Goal: Task Accomplishment & Management: Complete application form

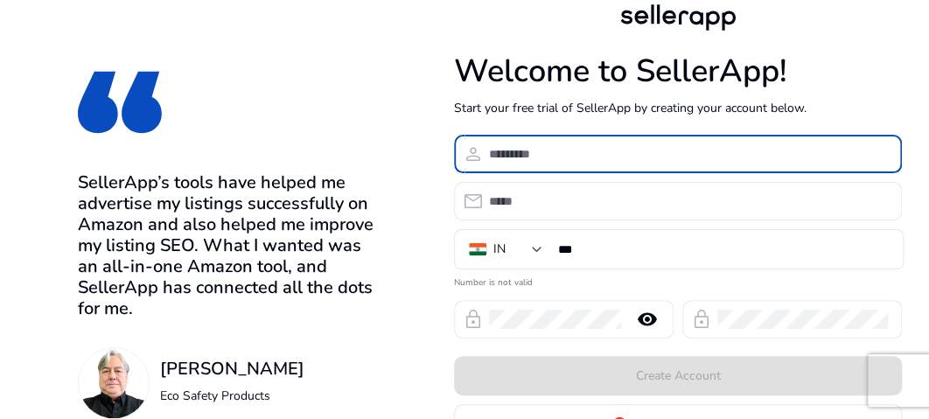
drag, startPoint x: 507, startPoint y: 151, endPoint x: 502, endPoint y: 163, distance: 12.5
click at [502, 163] on input at bounding box center [688, 153] width 399 height 19
type input "**********"
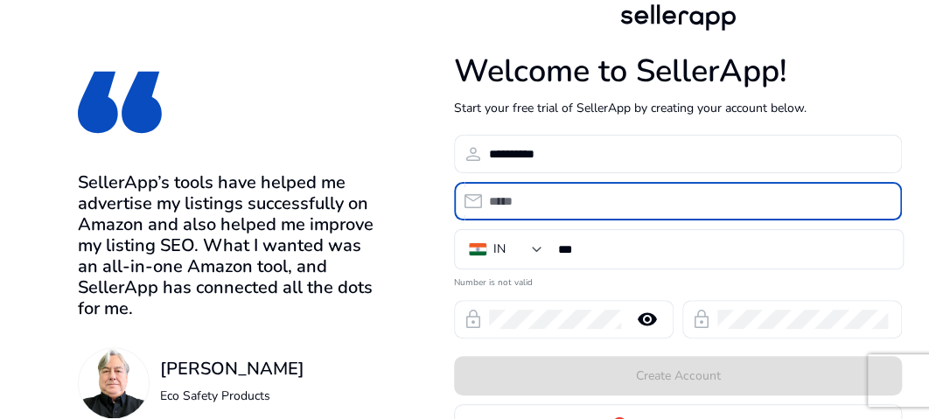
click at [531, 202] on input "email" at bounding box center [688, 201] width 399 height 19
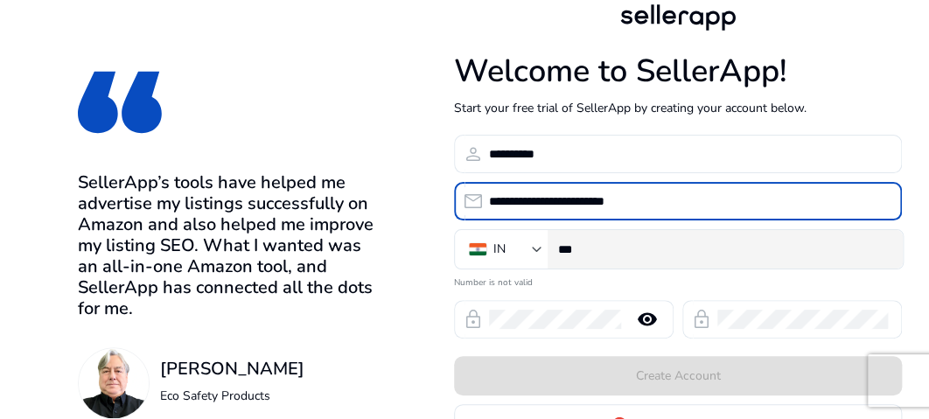
type input "**********"
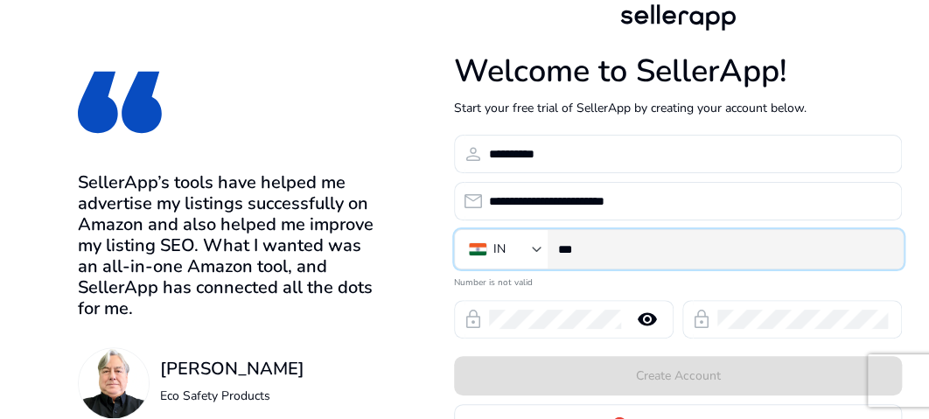
click at [607, 250] on input "***" at bounding box center [723, 249] width 331 height 19
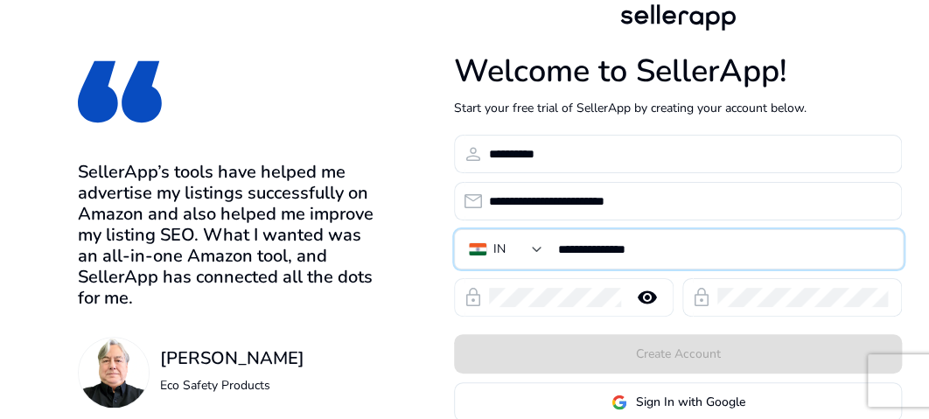
type input "**********"
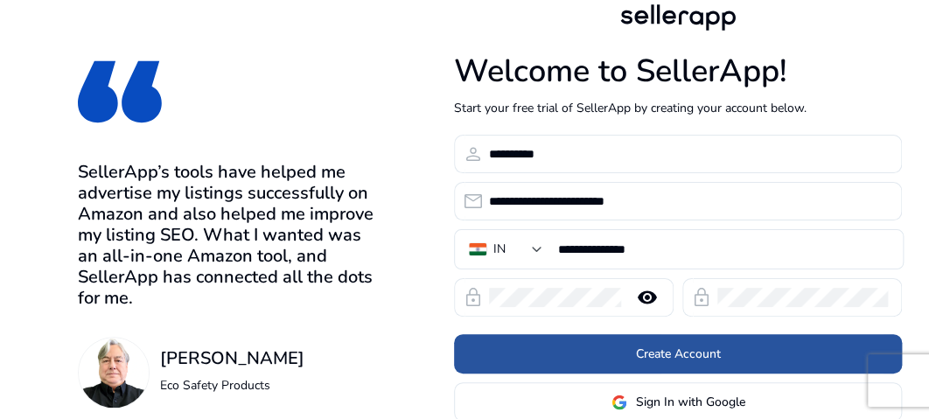
click at [671, 360] on span "Create Account" at bounding box center [678, 354] width 85 height 18
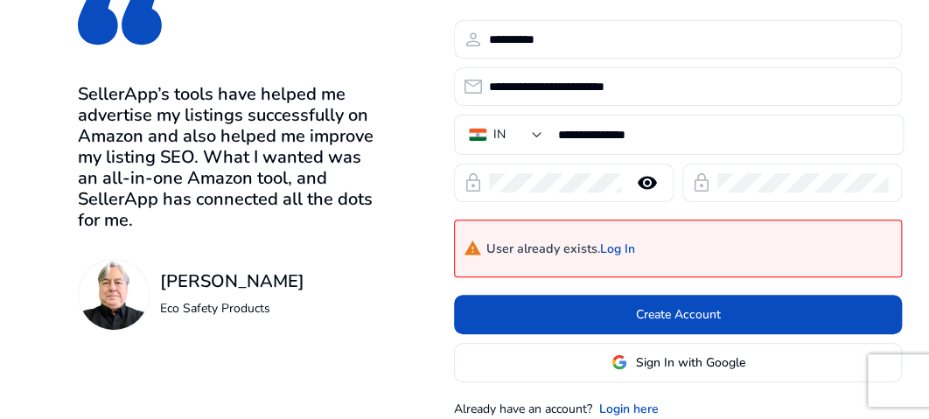
scroll to position [159, 0]
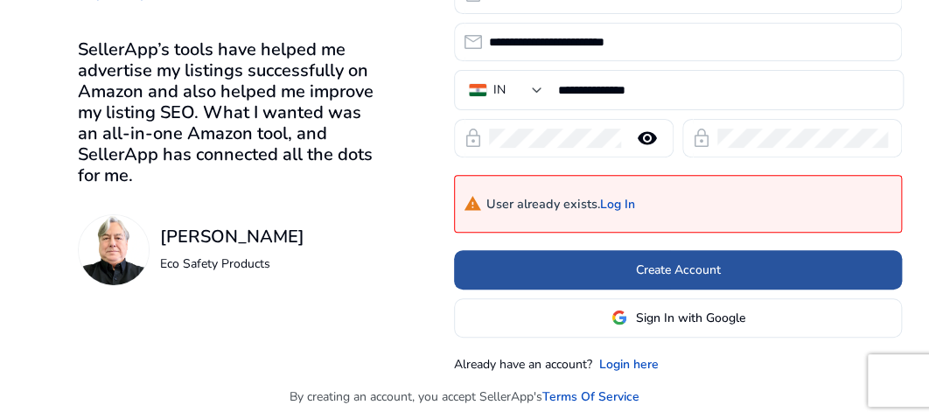
click at [675, 269] on span "Create Account" at bounding box center [678, 270] width 85 height 18
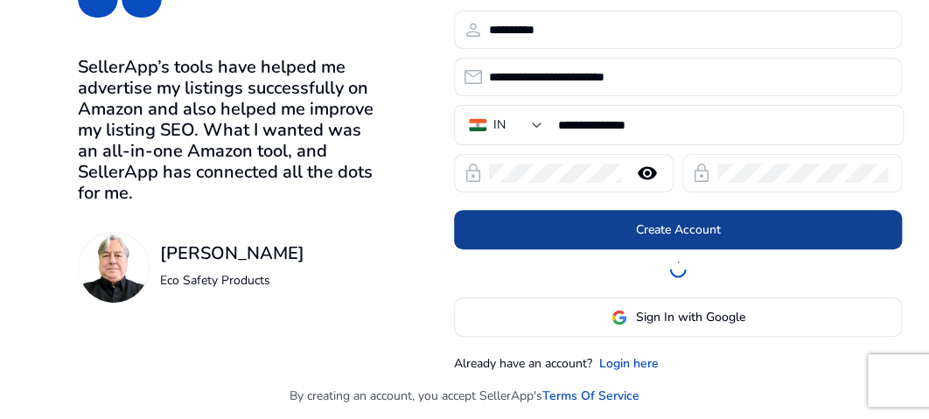
scroll to position [123, 0]
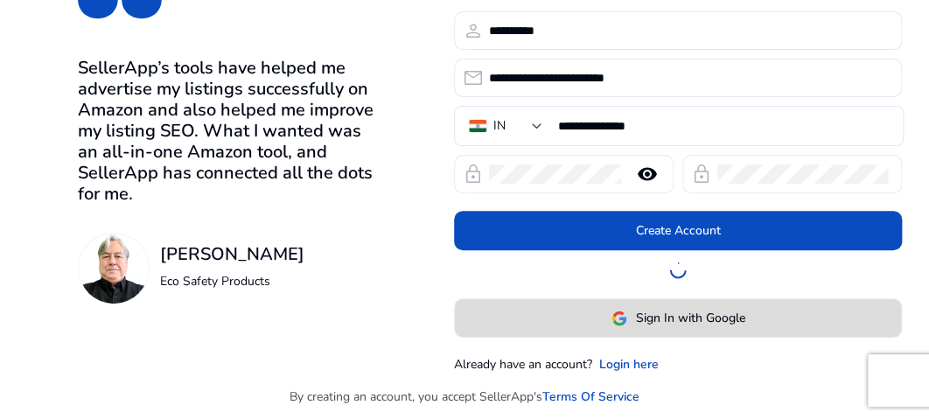
click at [675, 317] on span "Sign In with Google" at bounding box center [690, 318] width 109 height 18
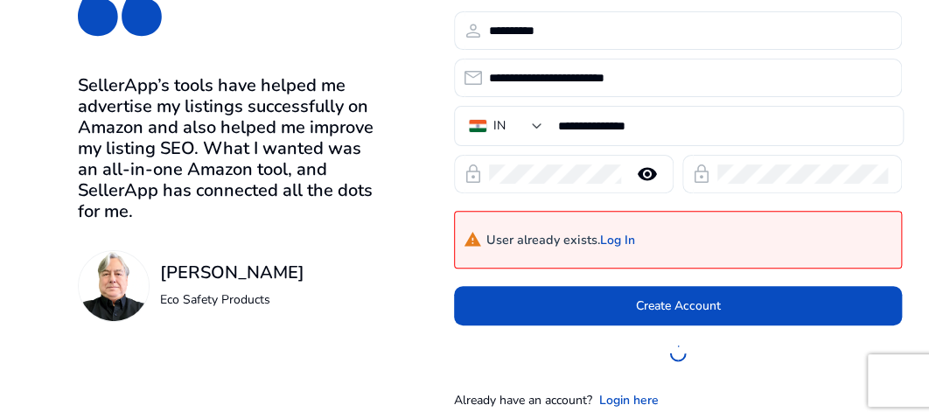
scroll to position [141, 0]
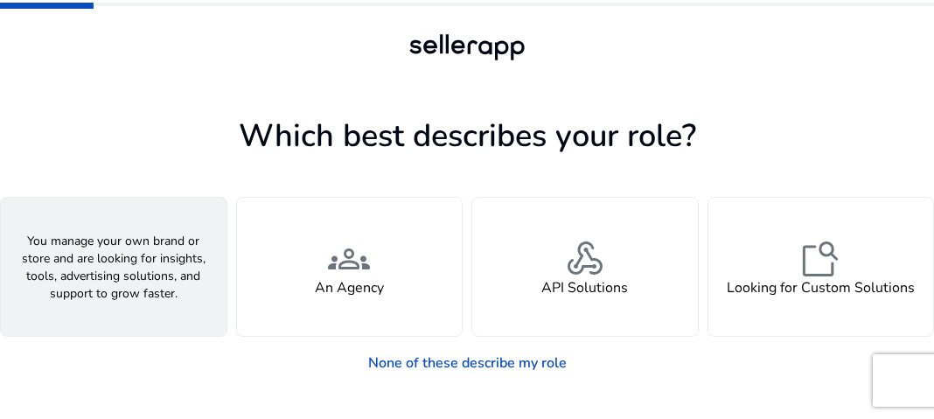
click at [105, 272] on span "person" at bounding box center [114, 259] width 42 height 42
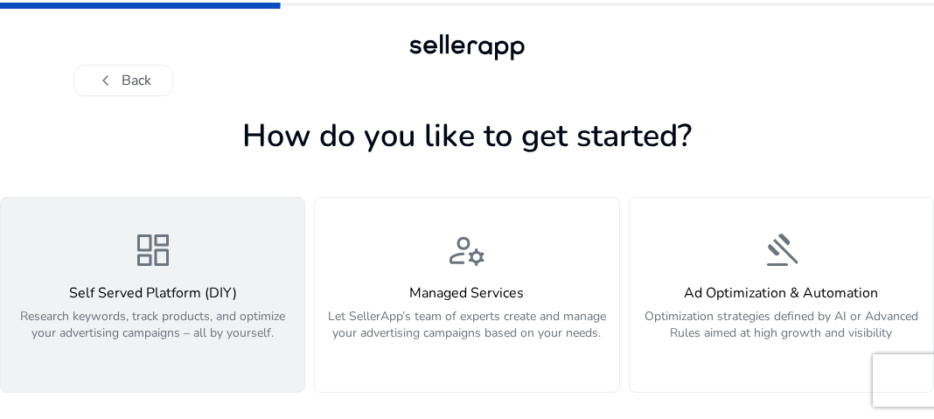
click at [149, 251] on span "dashboard" at bounding box center [153, 250] width 42 height 42
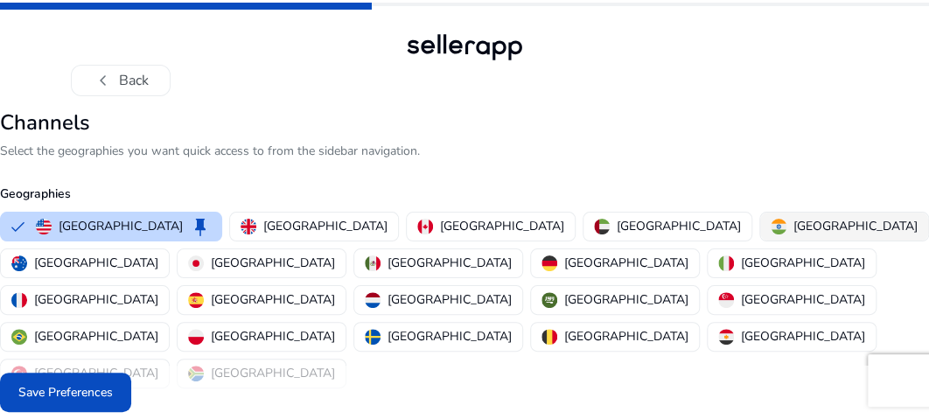
click at [793, 218] on p "India" at bounding box center [855, 226] width 124 height 18
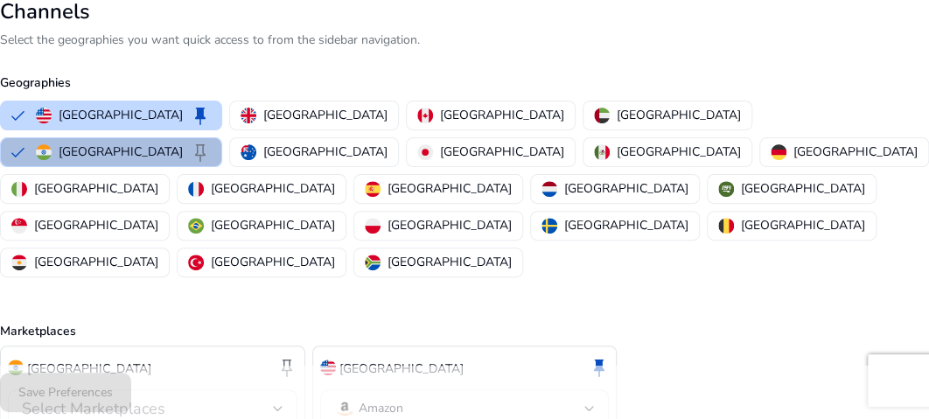
scroll to position [144, 0]
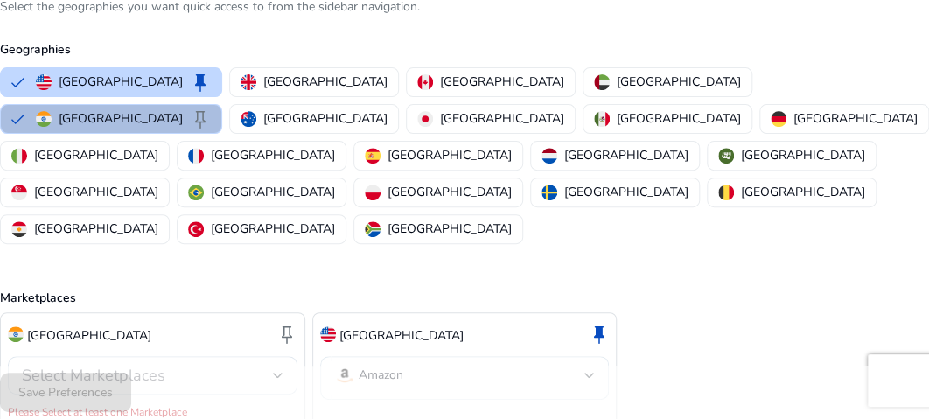
click at [355, 365] on div "Amazon" at bounding box center [368, 375] width 69 height 21
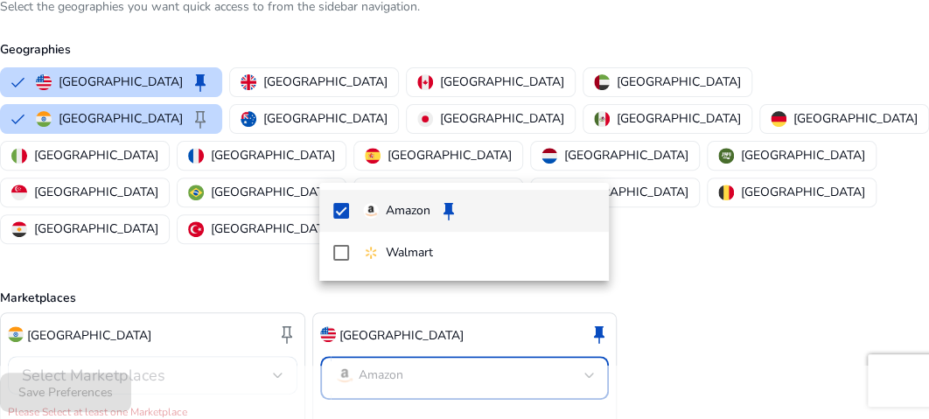
click at [723, 295] on div at bounding box center [464, 209] width 929 height 419
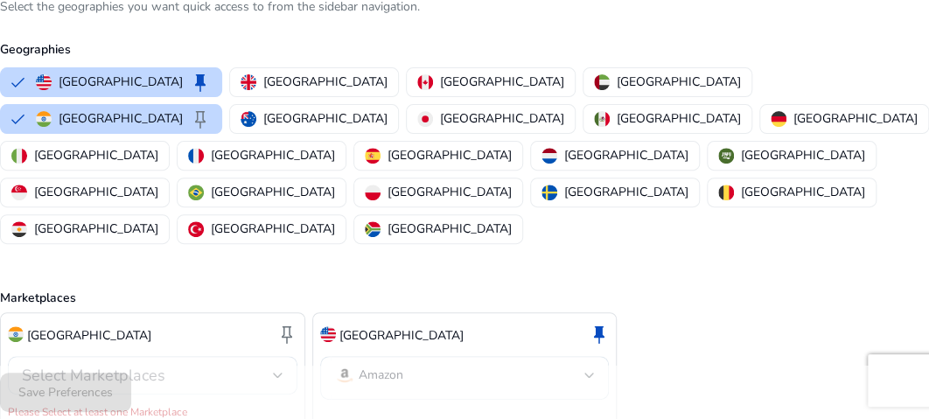
click at [777, 312] on div "India keep Select Marketplaces Please Select at least one Marketplace United St…" at bounding box center [464, 369] width 929 height 115
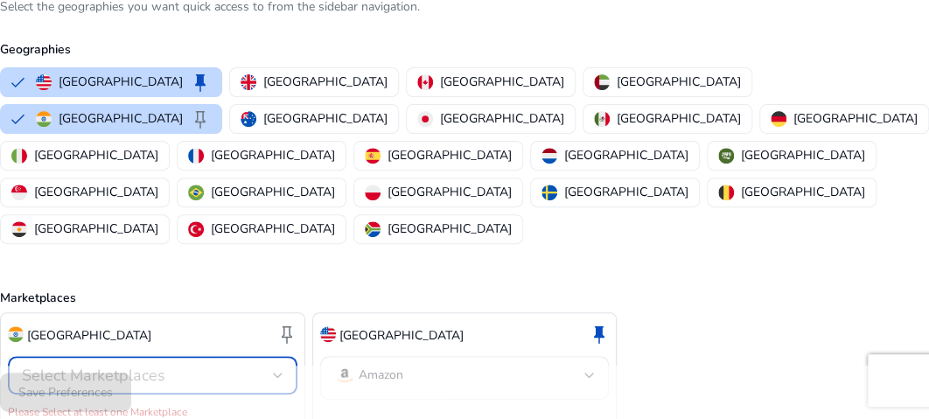
click at [52, 365] on span "Select Marketplaces" at bounding box center [93, 375] width 143 height 21
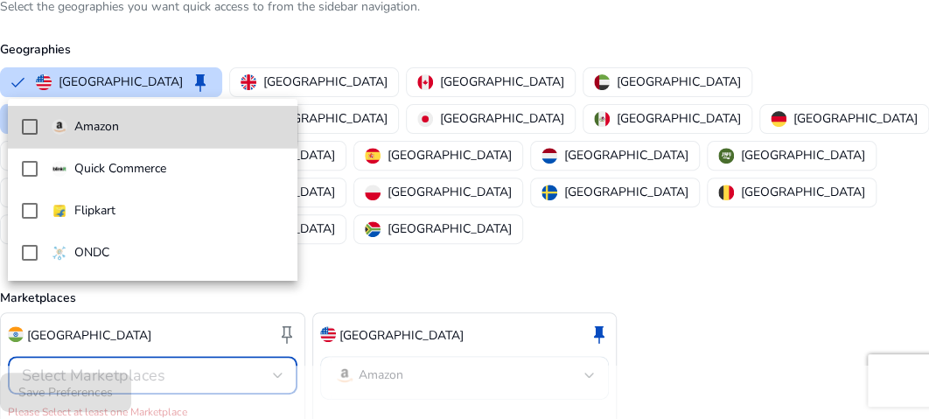
click at [87, 121] on p "Amazon" at bounding box center [96, 126] width 45 height 19
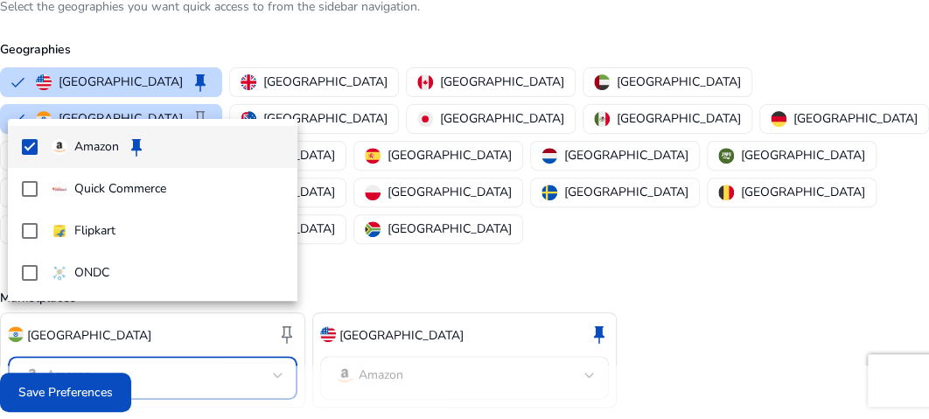
scroll to position [125, 0]
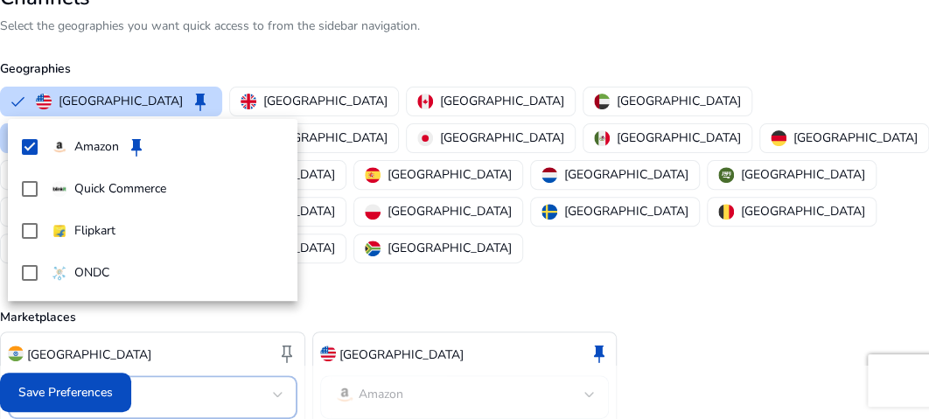
click at [59, 393] on div at bounding box center [464, 209] width 929 height 419
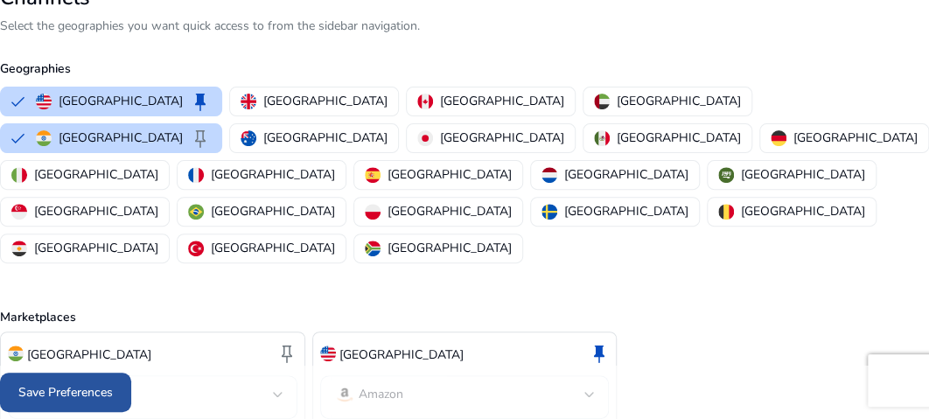
click at [93, 389] on span "Save Preferences" at bounding box center [65, 392] width 94 height 18
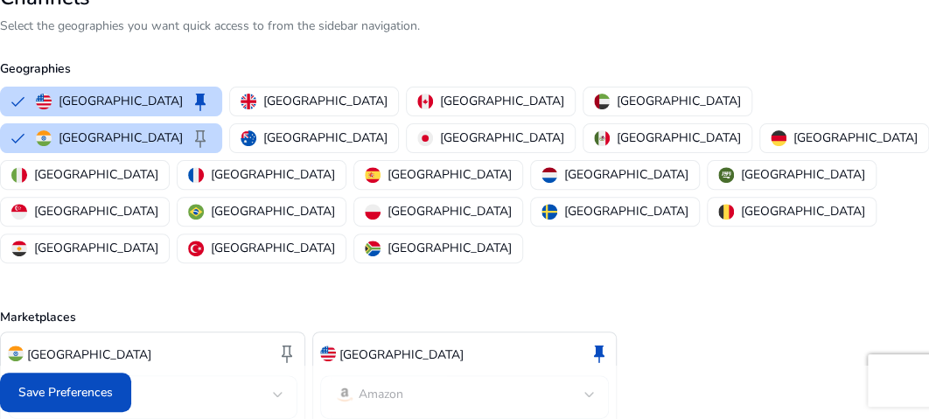
scroll to position [0, 0]
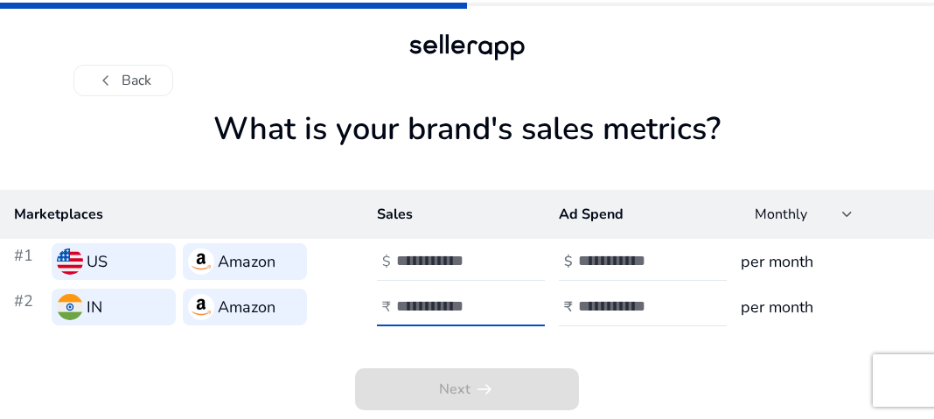
click at [402, 309] on input "number" at bounding box center [455, 306] width 118 height 19
click at [507, 309] on input "**" at bounding box center [455, 306] width 118 height 19
type input "*"
click at [507, 304] on input "*" at bounding box center [455, 306] width 118 height 19
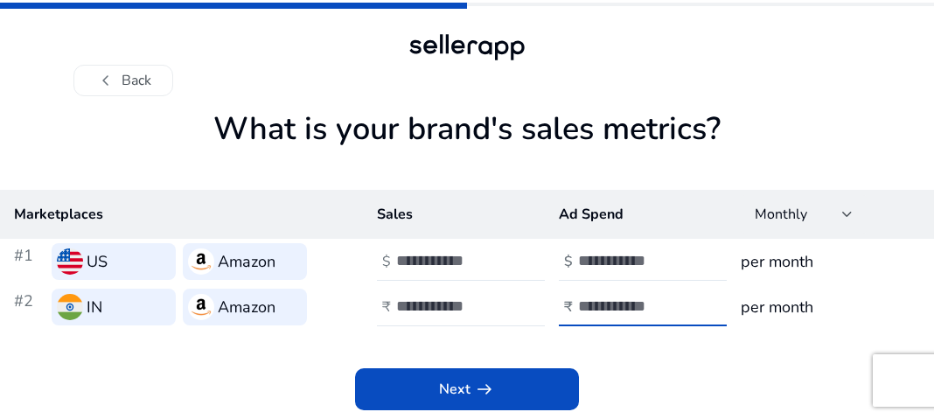
click at [690, 304] on input "*" at bounding box center [637, 306] width 118 height 19
click at [688, 312] on input "*" at bounding box center [637, 306] width 118 height 19
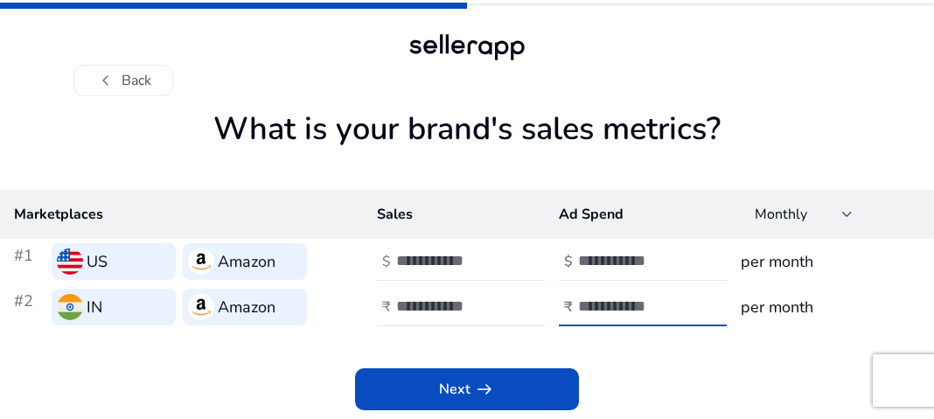
type input "*"
click at [688, 312] on input "*" at bounding box center [637, 306] width 118 height 19
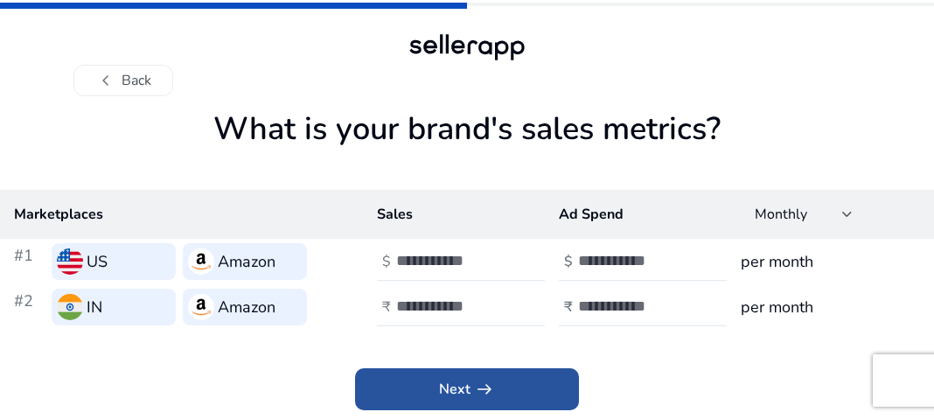
click at [459, 387] on span "Next arrow_right_alt" at bounding box center [467, 389] width 56 height 21
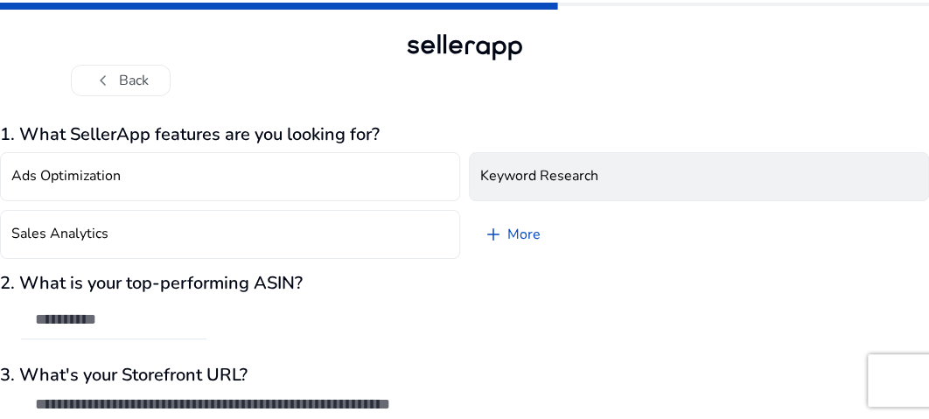
click at [563, 175] on h4 "Keyword Research" at bounding box center [539, 176] width 118 height 17
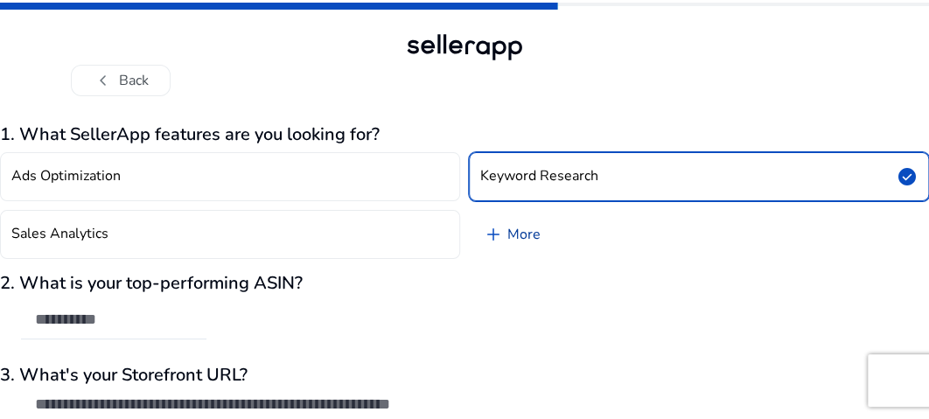
click at [515, 239] on link "add More" at bounding box center [512, 234] width 86 height 49
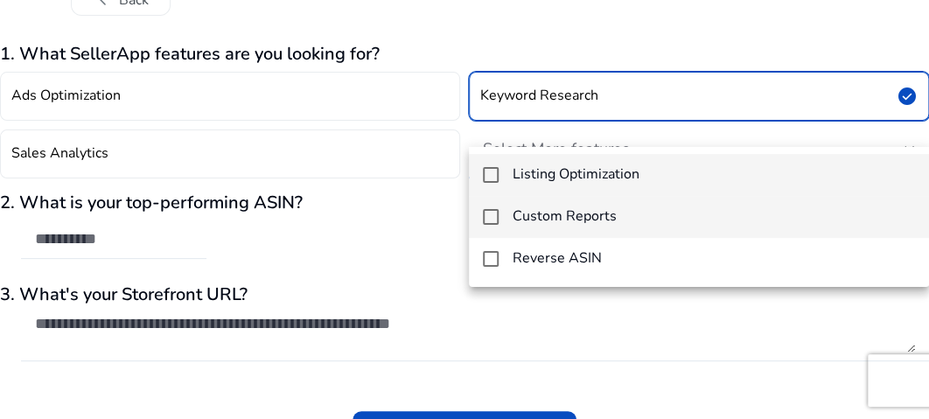
scroll to position [115, 0]
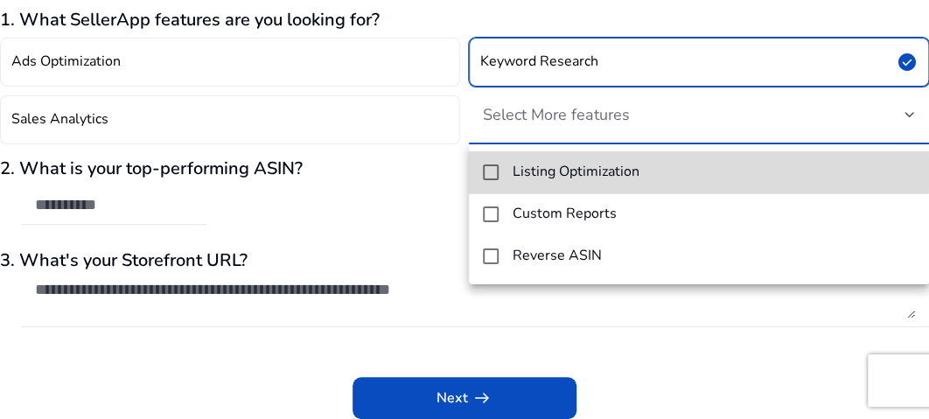
click at [490, 173] on mat-pseudo-checkbox at bounding box center [491, 172] width 16 height 16
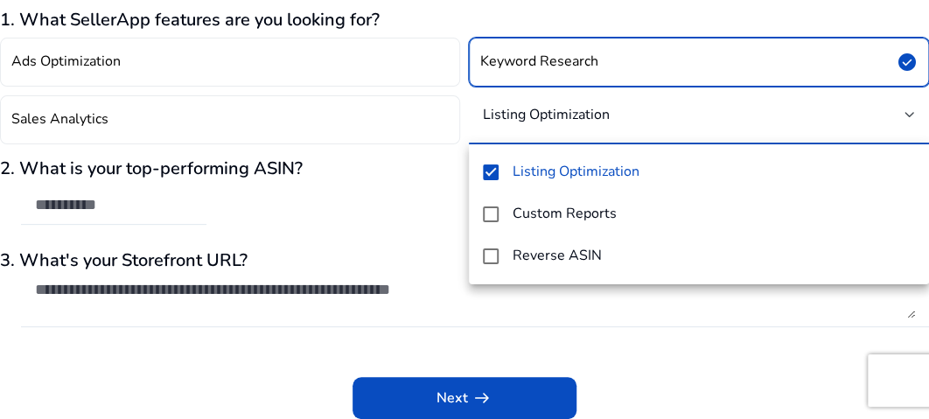
click at [455, 396] on div at bounding box center [464, 209] width 929 height 419
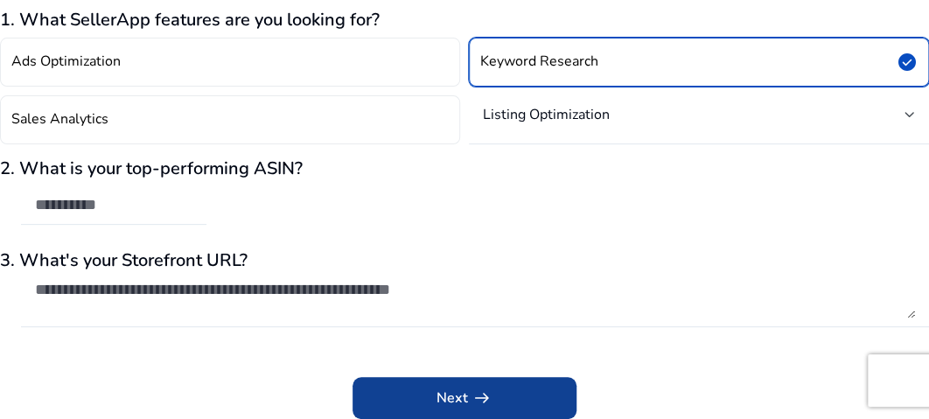
click at [448, 393] on span "Next arrow_right_alt" at bounding box center [464, 398] width 56 height 21
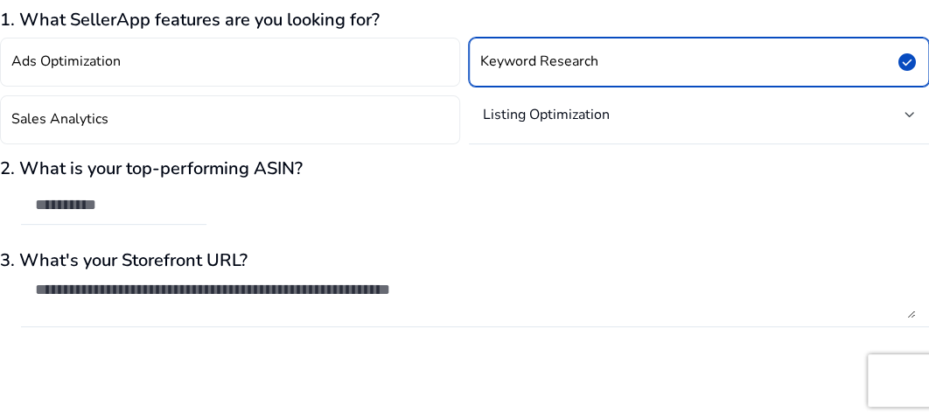
scroll to position [81, 0]
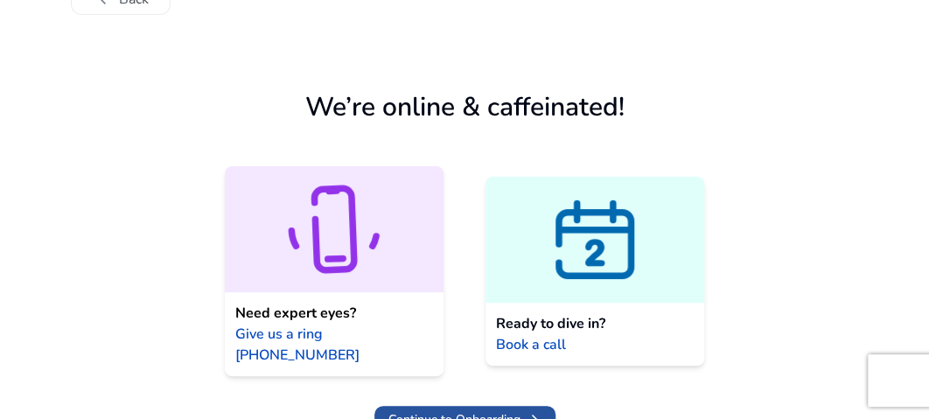
click at [478, 410] on span "Continue to Onboarding" at bounding box center [454, 419] width 132 height 18
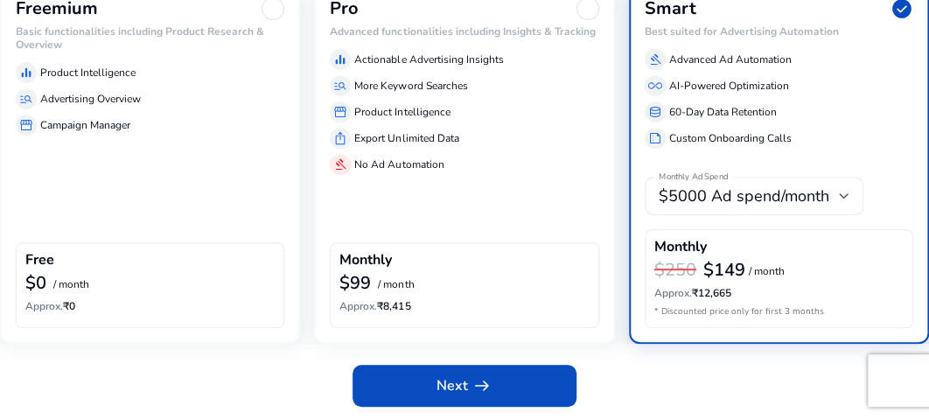
scroll to position [70, 0]
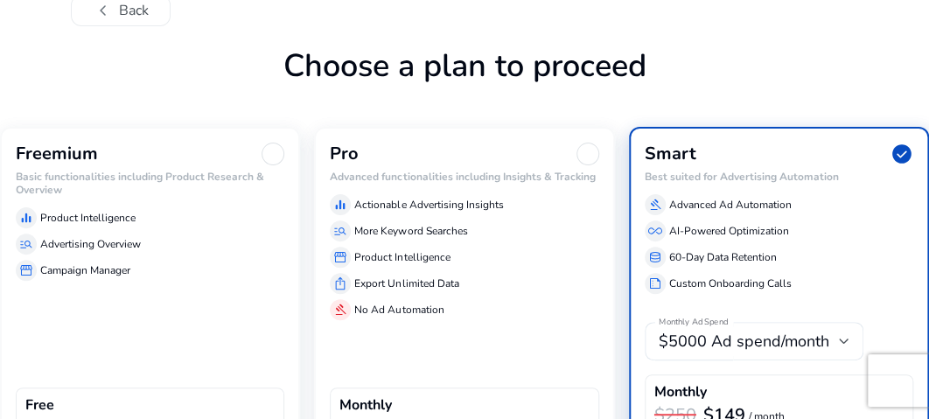
click at [71, 157] on h3 "Freemium" at bounding box center [57, 153] width 82 height 21
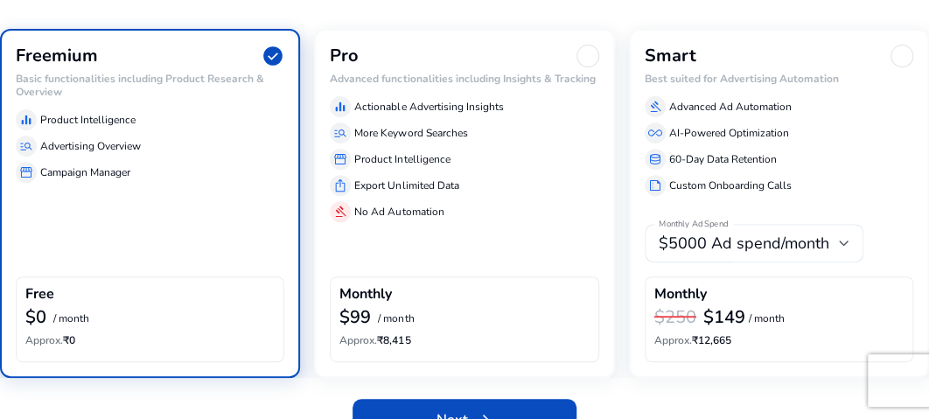
scroll to position [202, 0]
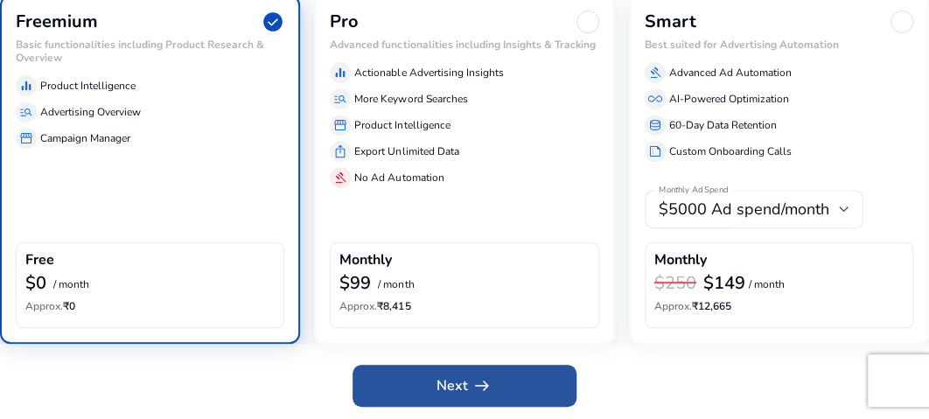
click at [464, 381] on span "Next arrow_right_alt" at bounding box center [464, 385] width 56 height 21
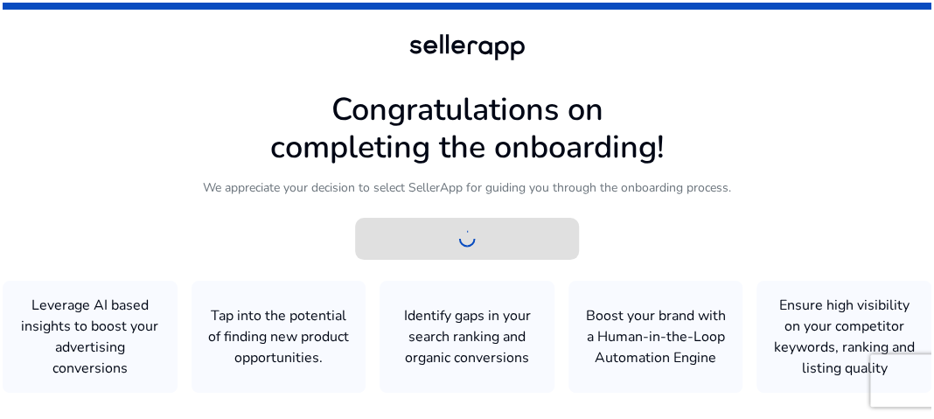
scroll to position [0, 0]
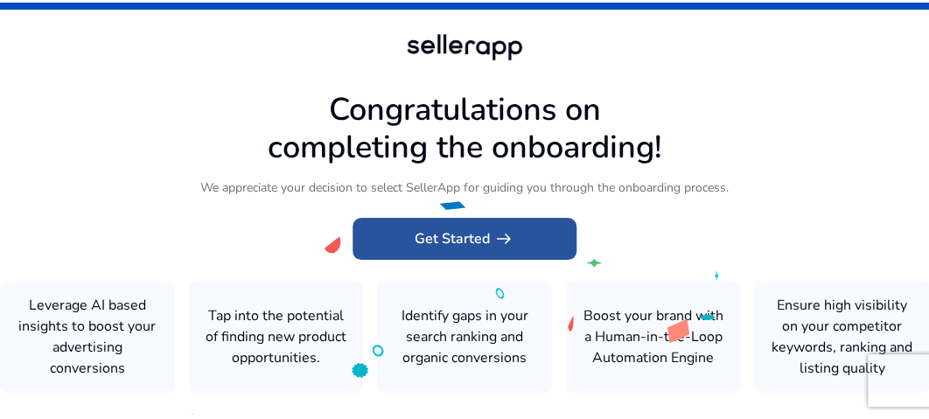
click at [472, 242] on span "Get Started arrow_right_alt" at bounding box center [465, 238] width 100 height 21
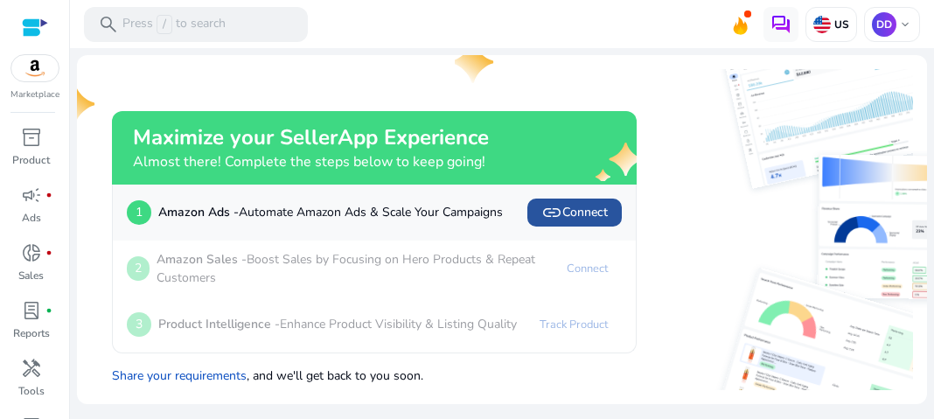
click at [586, 213] on span "link Connect" at bounding box center [574, 212] width 66 height 21
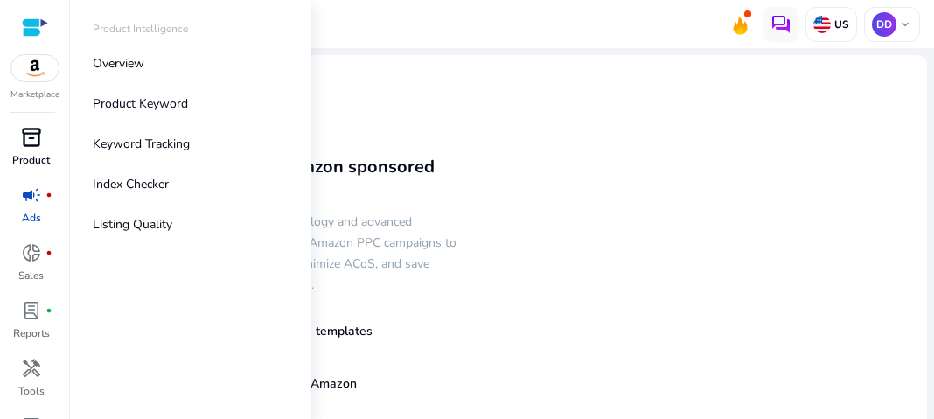
click at [45, 162] on p "Product" at bounding box center [31, 160] width 38 height 16
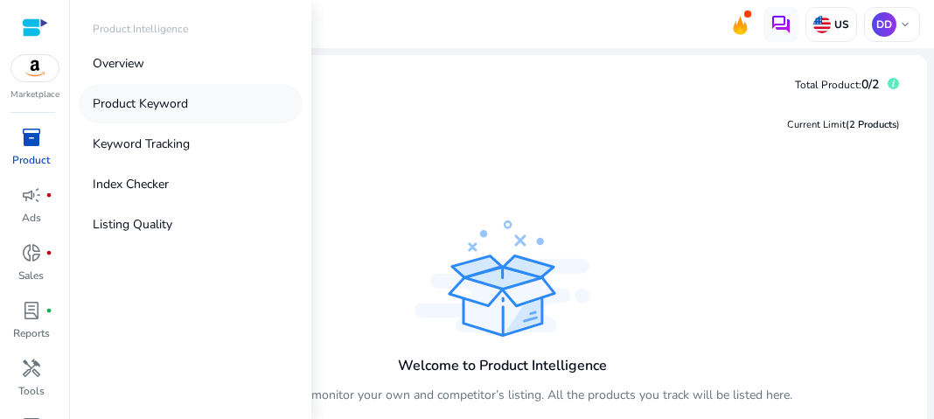
click at [128, 104] on p "Product Keyword" at bounding box center [140, 103] width 95 height 18
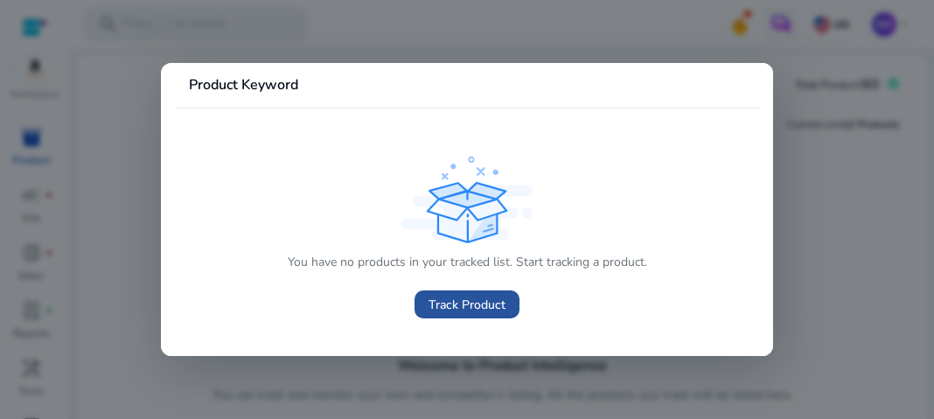
click at [453, 305] on span "Track Product" at bounding box center [467, 305] width 77 height 18
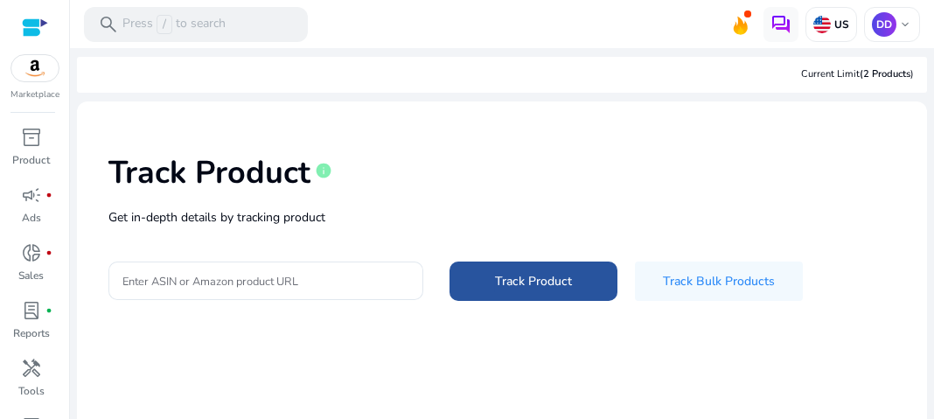
click at [513, 279] on span "Track Product" at bounding box center [533, 281] width 77 height 18
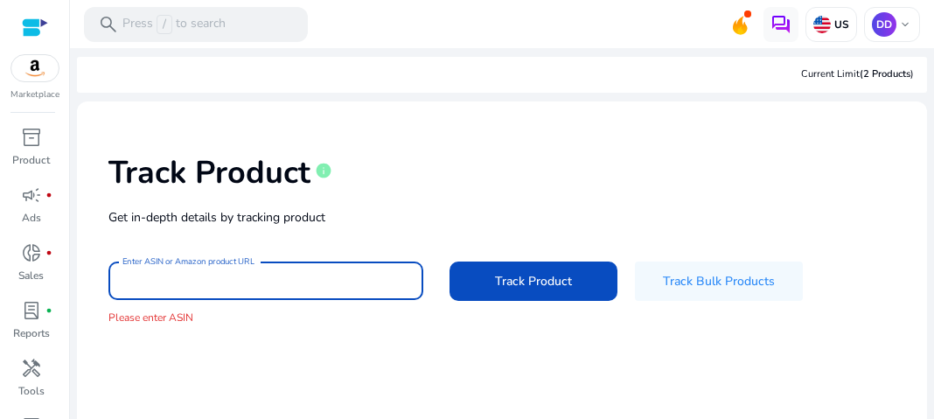
click at [169, 279] on input "Enter ASIN or Amazon product URL" at bounding box center [265, 280] width 287 height 19
click at [142, 274] on input "Enter ASIN or Amazon product URL" at bounding box center [265, 280] width 287 height 19
paste input "**********"
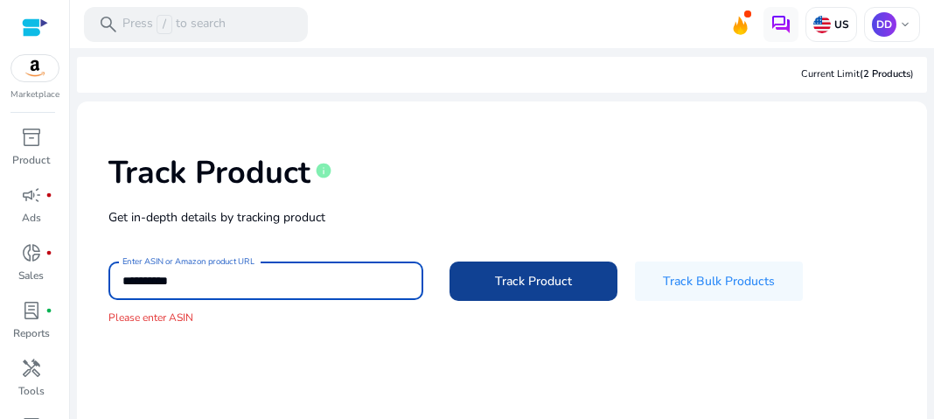
type input "**********"
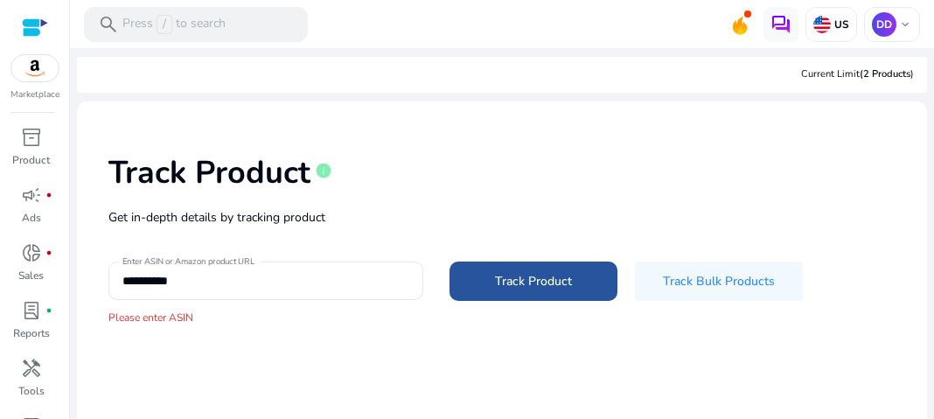
click at [525, 282] on span "Track Product" at bounding box center [533, 281] width 77 height 18
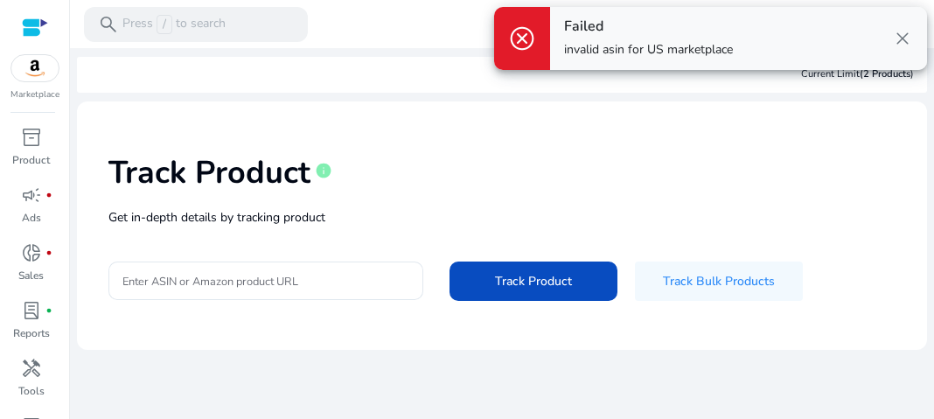
click at [904, 38] on span "close" at bounding box center [902, 38] width 21 height 21
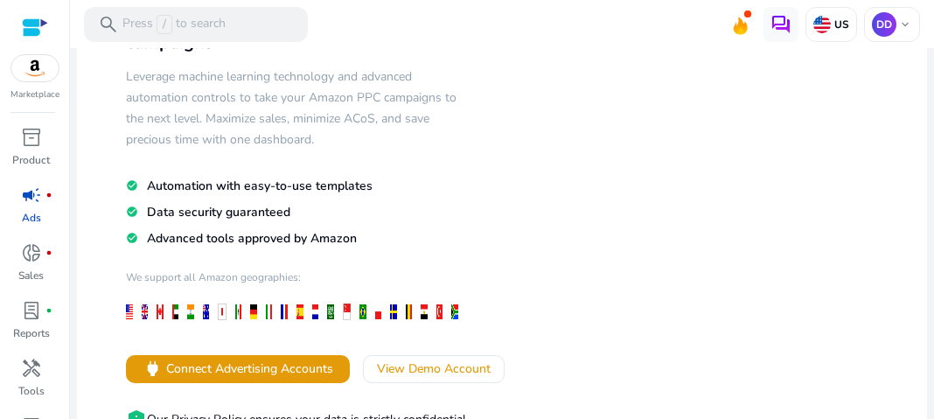
scroll to position [291, 0]
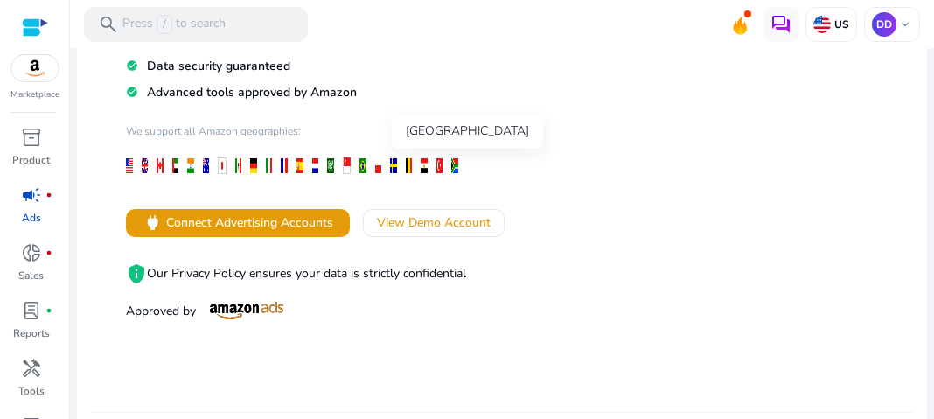
click at [422, 163] on div at bounding box center [424, 165] width 7 height 15
click at [192, 163] on div at bounding box center [190, 165] width 7 height 15
click at [189, 163] on div at bounding box center [190, 165] width 7 height 15
click at [188, 164] on div at bounding box center [190, 165] width 7 height 15
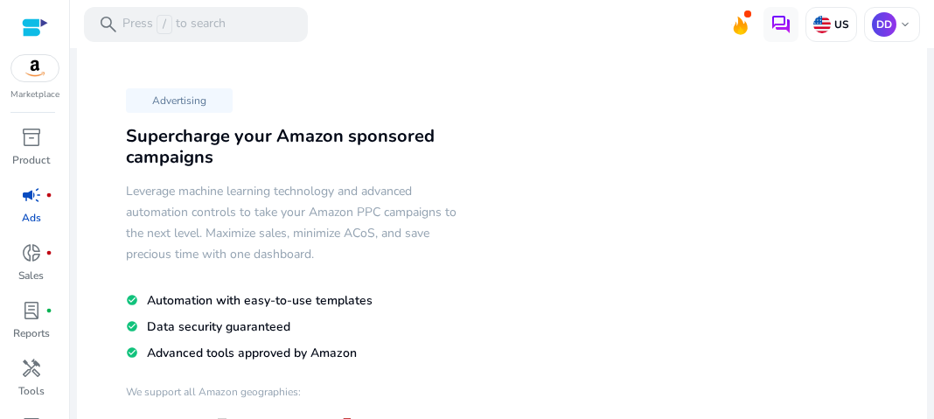
scroll to position [0, 0]
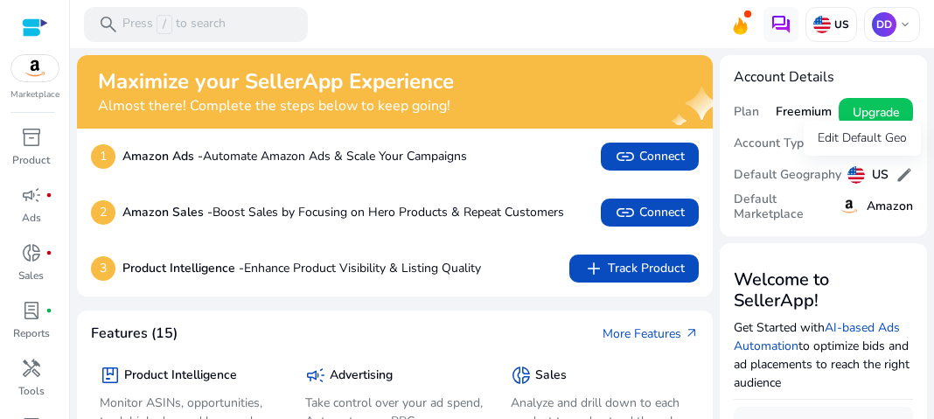
click at [896, 179] on span "edit" at bounding box center [904, 174] width 17 height 17
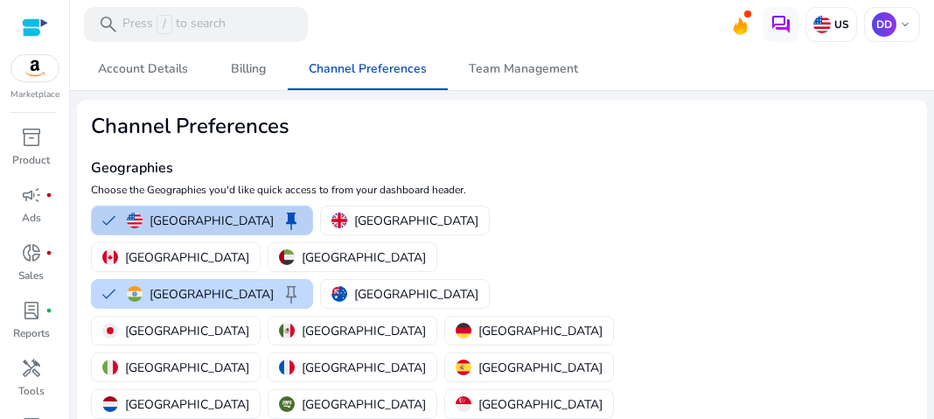
click at [106, 217] on button "United States keep" at bounding box center [202, 220] width 220 height 28
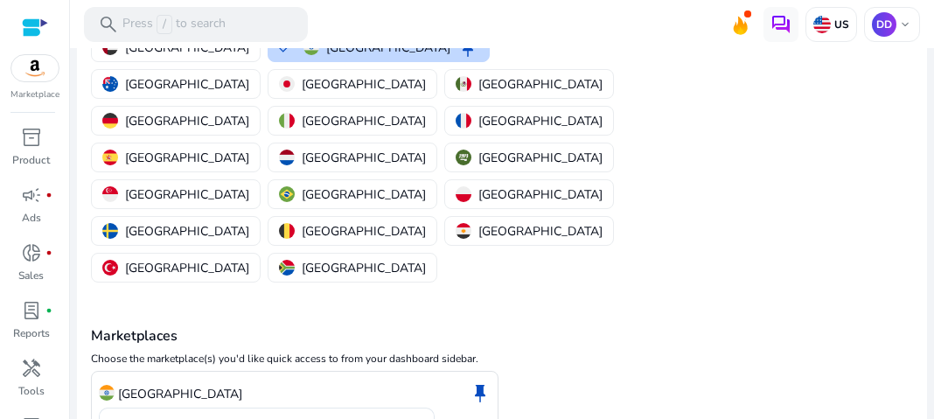
scroll to position [230, 0]
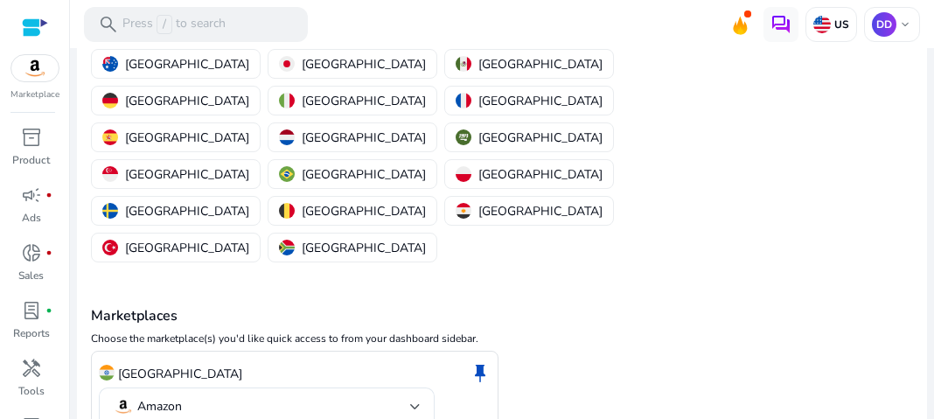
click at [624, 351] on div "India keep Amazon" at bounding box center [502, 408] width 822 height 115
click at [167, 359] on div "India keep" at bounding box center [295, 374] width 392 height 30
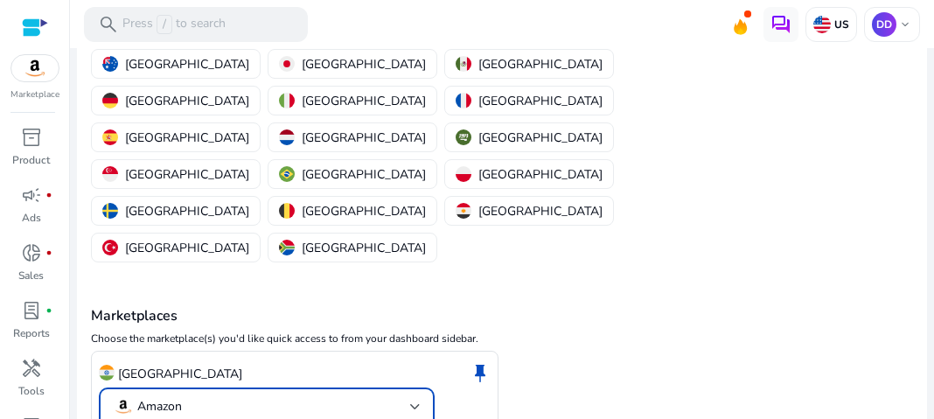
click at [157, 399] on p "Amazon" at bounding box center [159, 407] width 45 height 16
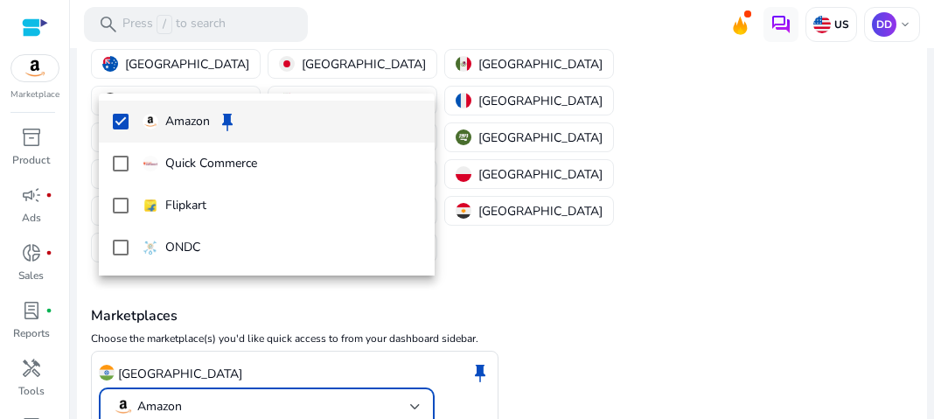
click at [324, 297] on div at bounding box center [467, 209] width 934 height 419
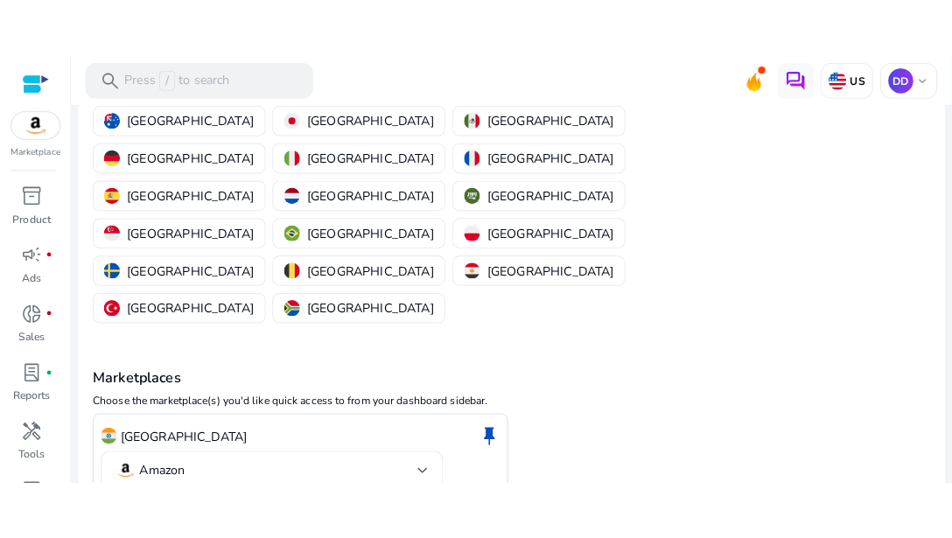
scroll to position [111, 0]
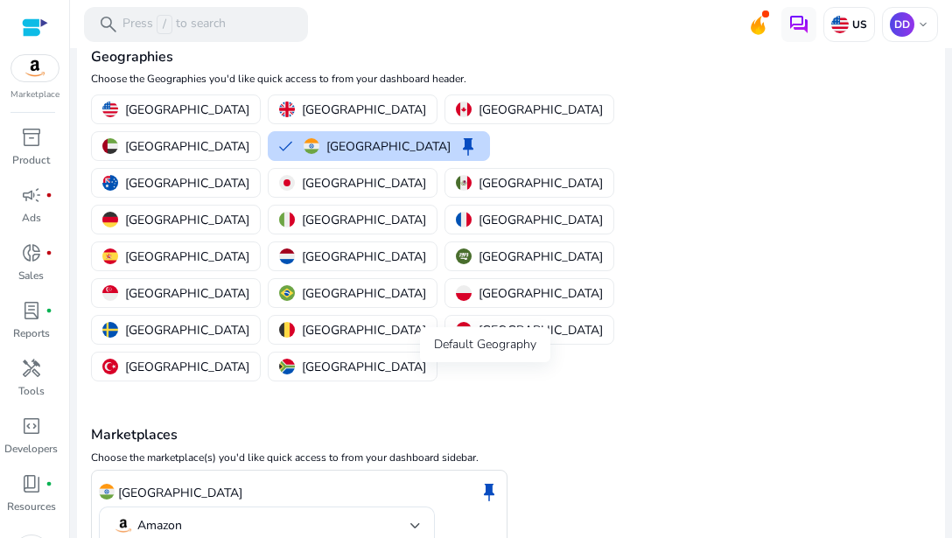
click at [483, 418] on span "keep" at bounding box center [488, 491] width 21 height 21
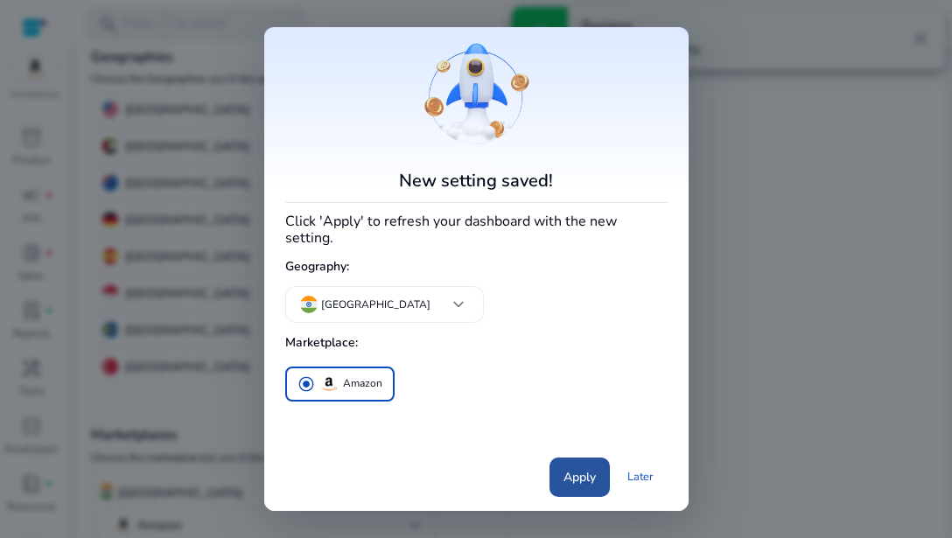
click at [583, 418] on span "Apply" at bounding box center [579, 477] width 32 height 18
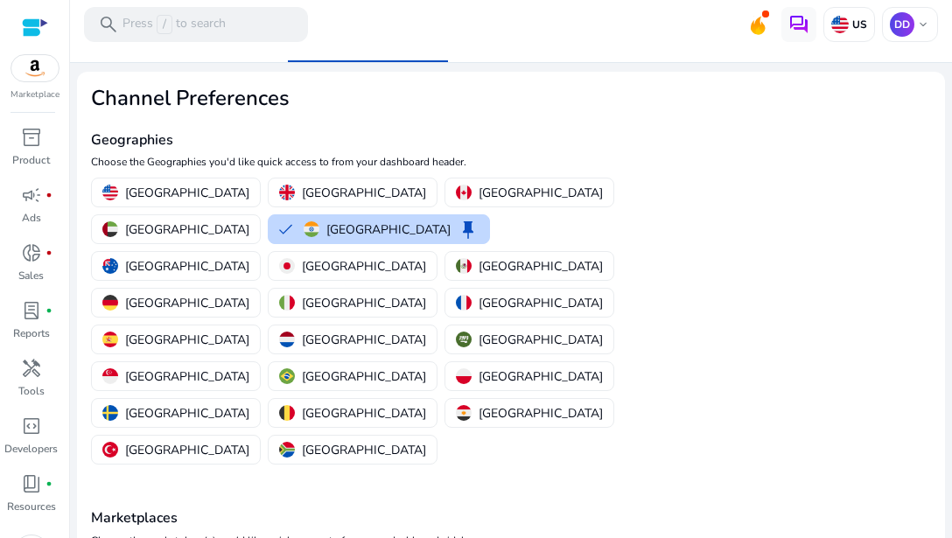
scroll to position [0, 0]
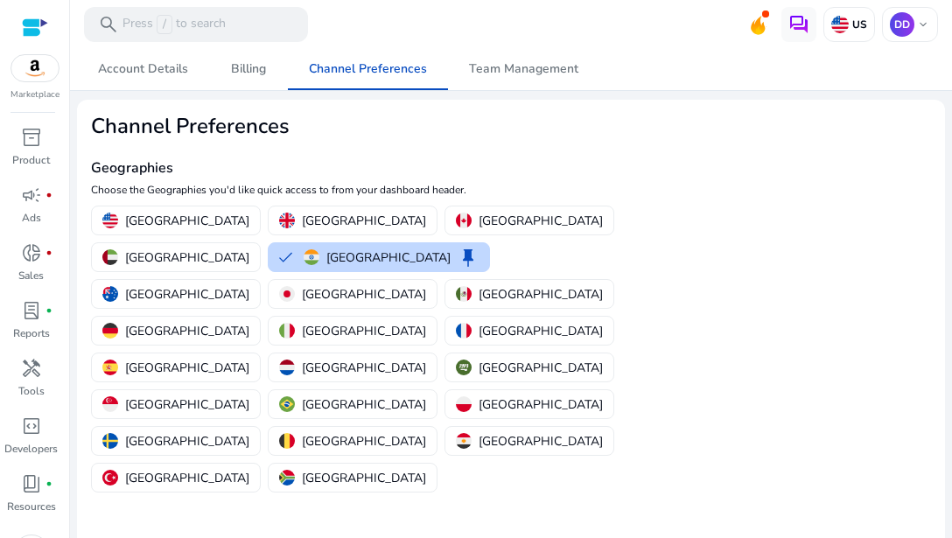
click at [784, 324] on mat-card "Channel Preferences Geographies Choose the Geographies you'd like quick access …" at bounding box center [511, 431] width 868 height 662
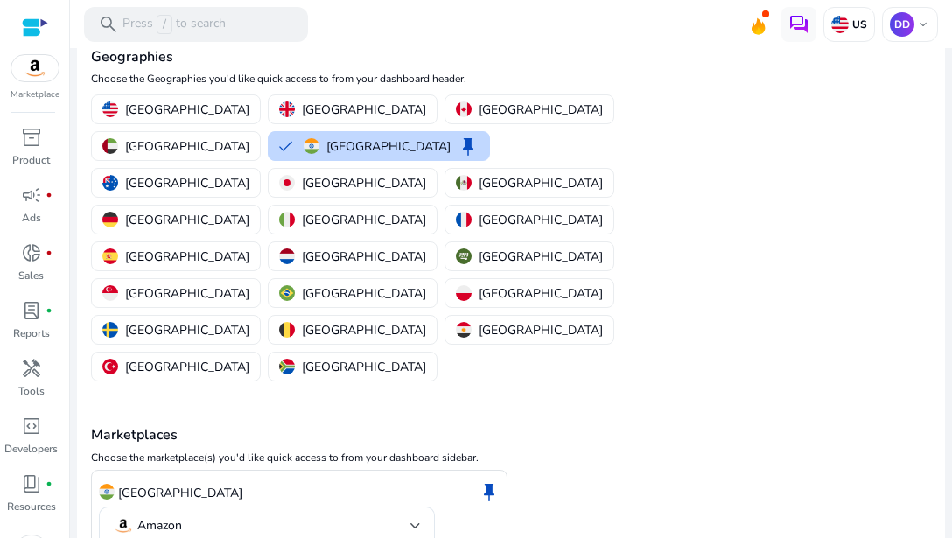
click at [594, 385] on div "Marketplaces Choose the marketplace(s) you'd like quick access to from your das…" at bounding box center [511, 484] width 840 height 199
click at [490, 418] on span "keep" at bounding box center [488, 491] width 21 height 21
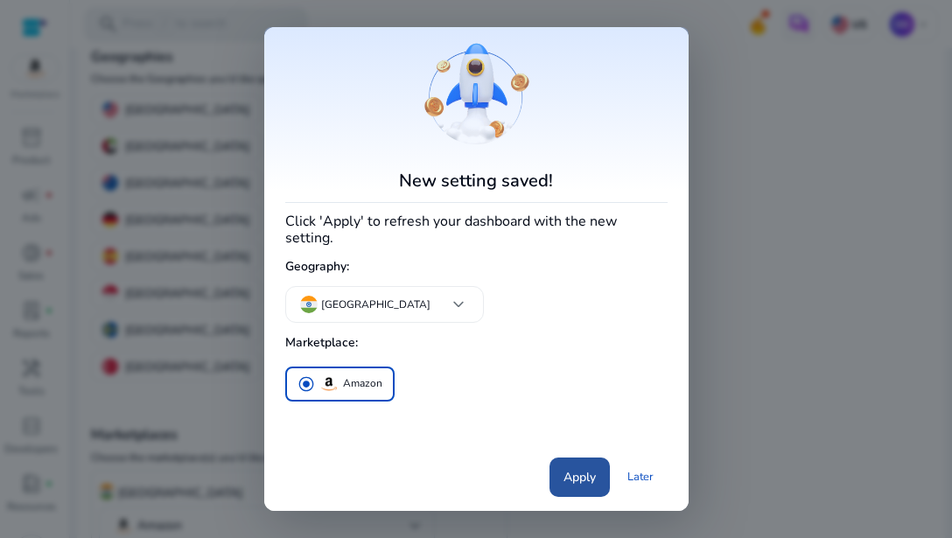
click at [574, 418] on span "Apply" at bounding box center [579, 477] width 32 height 18
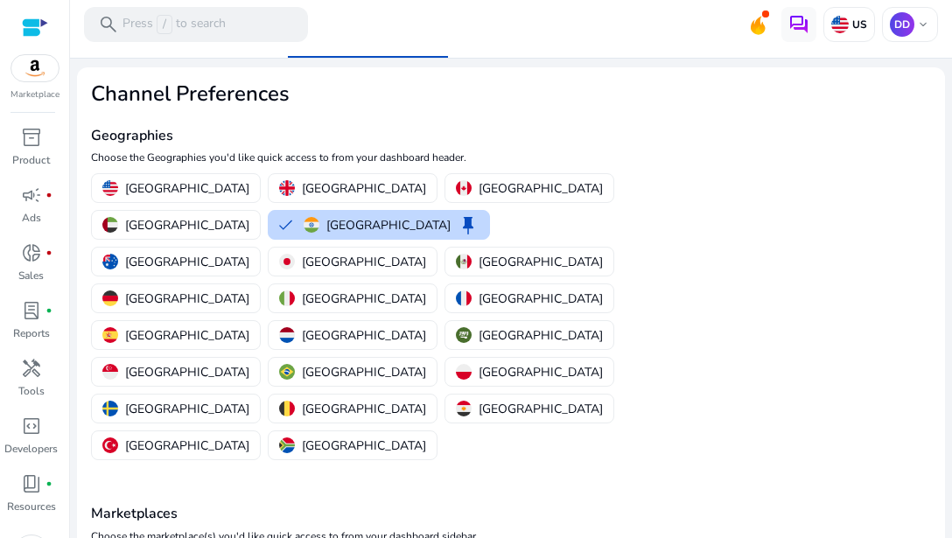
scroll to position [0, 0]
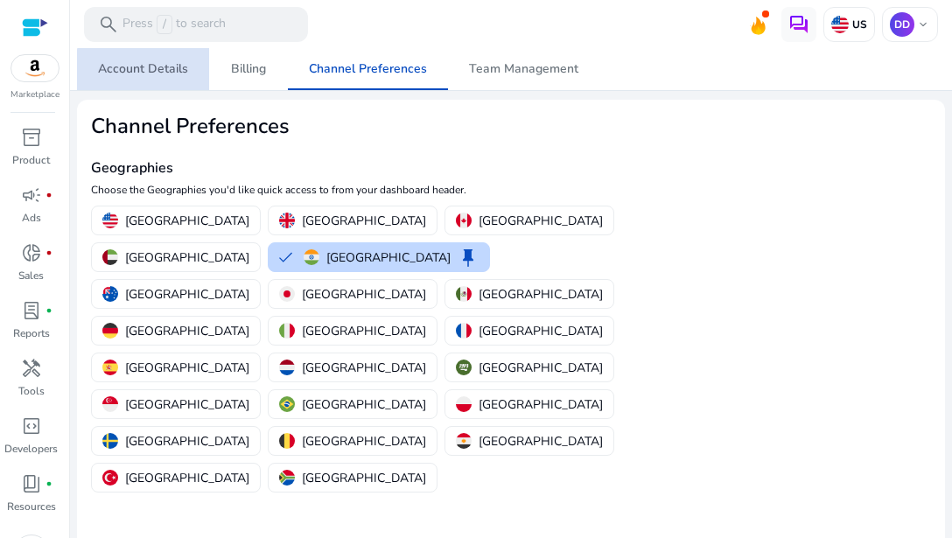
click at [164, 71] on span "Account Details" at bounding box center [143, 69] width 90 height 12
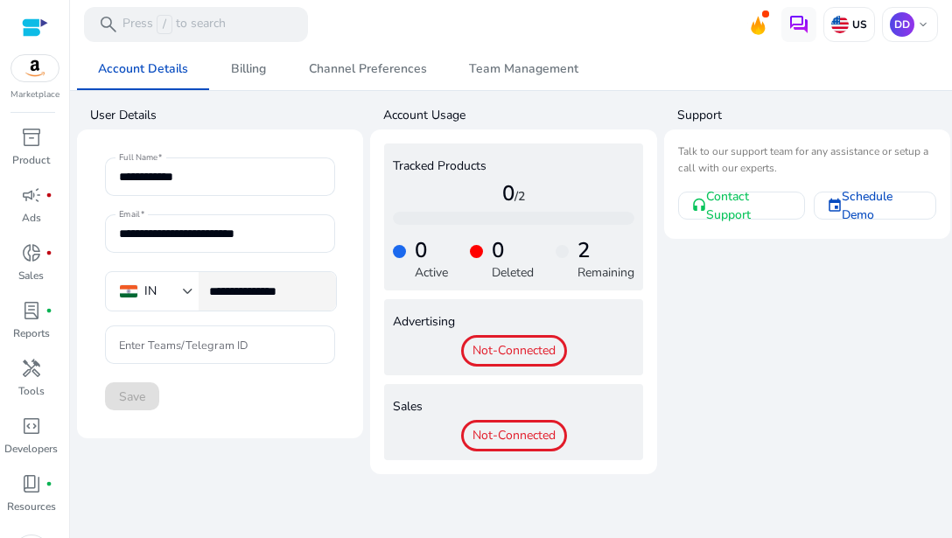
click at [242, 291] on input "**********" at bounding box center [265, 291] width 113 height 19
type input "**********"
click at [276, 418] on mat-card-content "**********" at bounding box center [220, 283] width 258 height 281
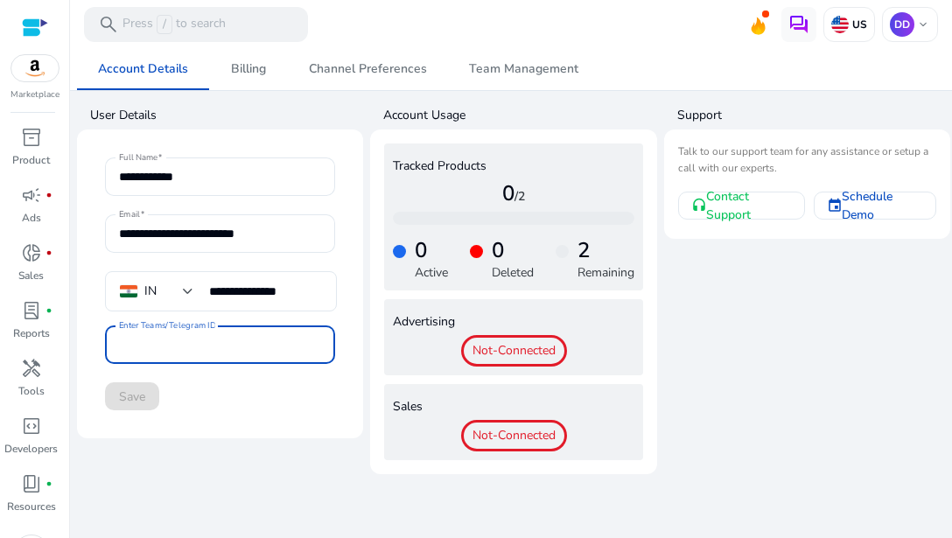
click at [259, 349] on input "Enter Teams/Telegram ID" at bounding box center [220, 344] width 202 height 19
click at [135, 346] on input "Enter Teams/Telegram ID" at bounding box center [220, 344] width 202 height 19
type input "**********"
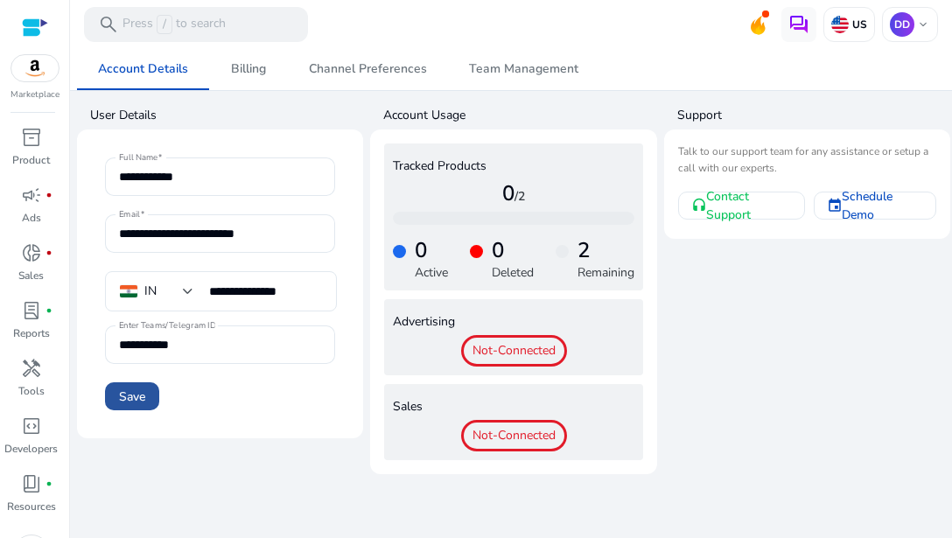
click at [135, 398] on span "Save" at bounding box center [132, 397] width 26 height 18
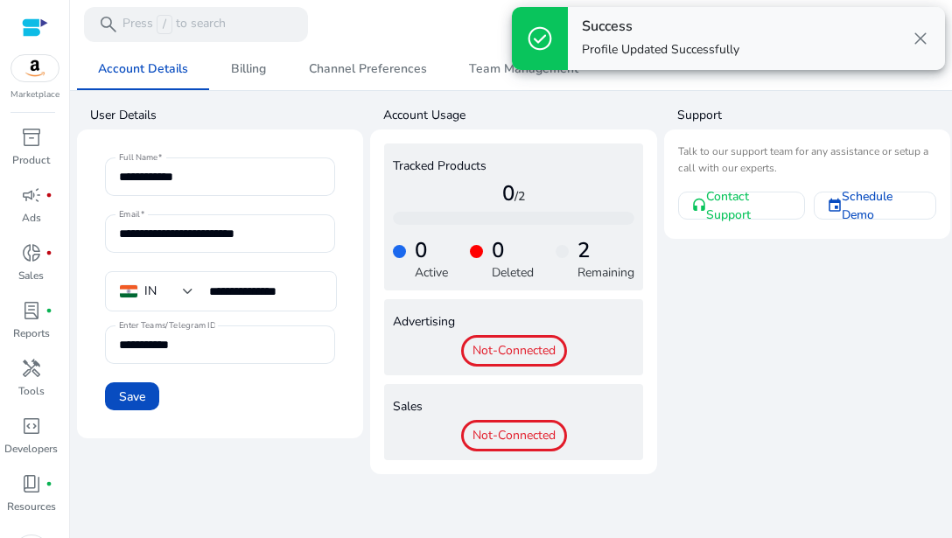
click at [774, 400] on app-user-support "Support Talk to our support team for any assistance or setup a call with our ex…" at bounding box center [807, 287] width 286 height 374
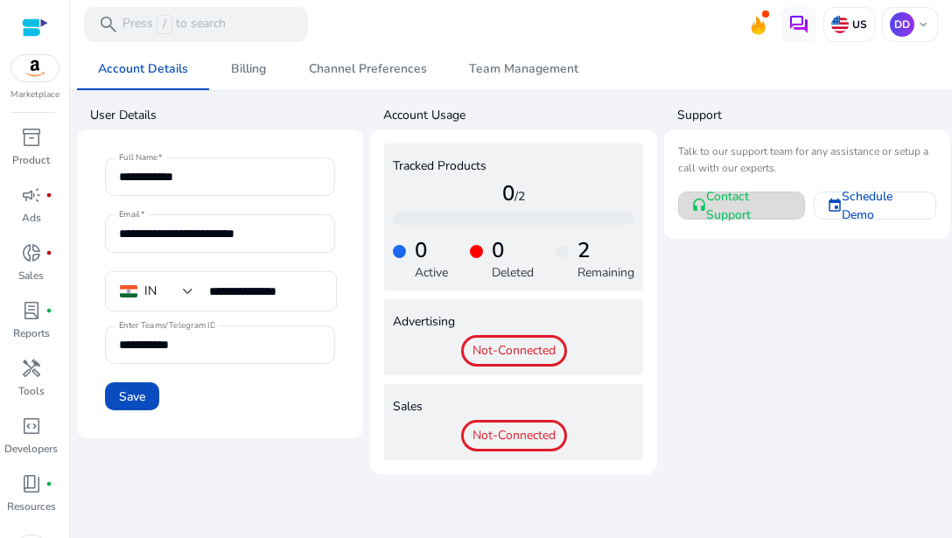
click at [737, 201] on span "Contact Support" at bounding box center [748, 205] width 84 height 37
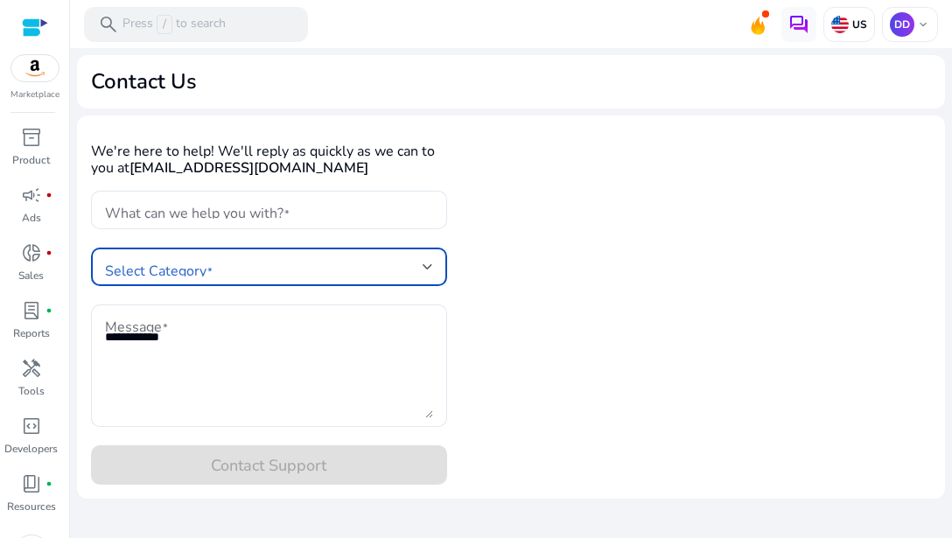
click at [430, 269] on div at bounding box center [427, 266] width 10 height 7
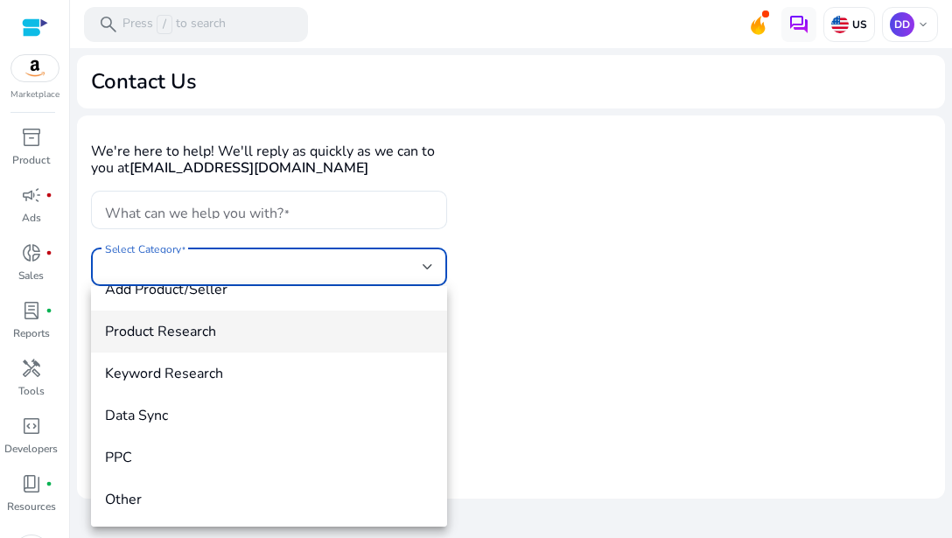
scroll to position [66, 0]
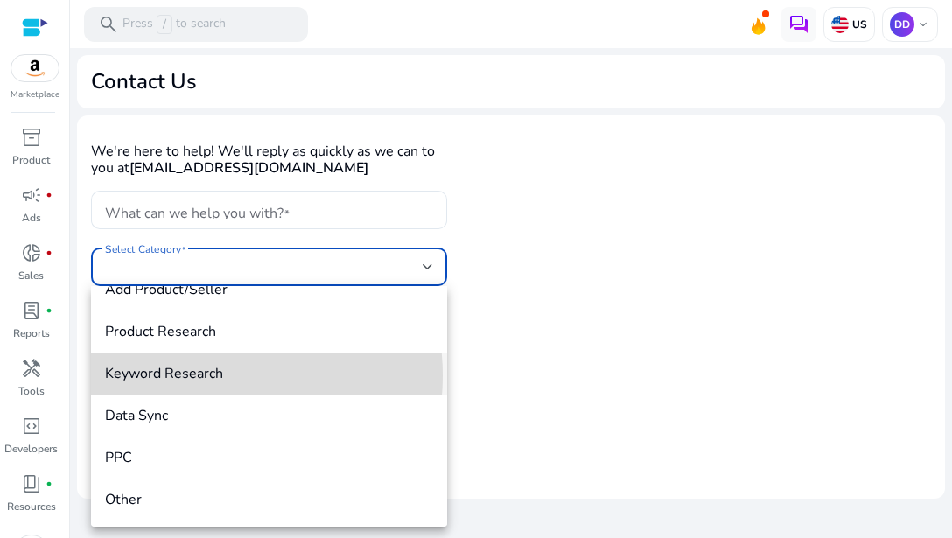
click at [198, 375] on span "Keyword Research" at bounding box center [269, 373] width 328 height 19
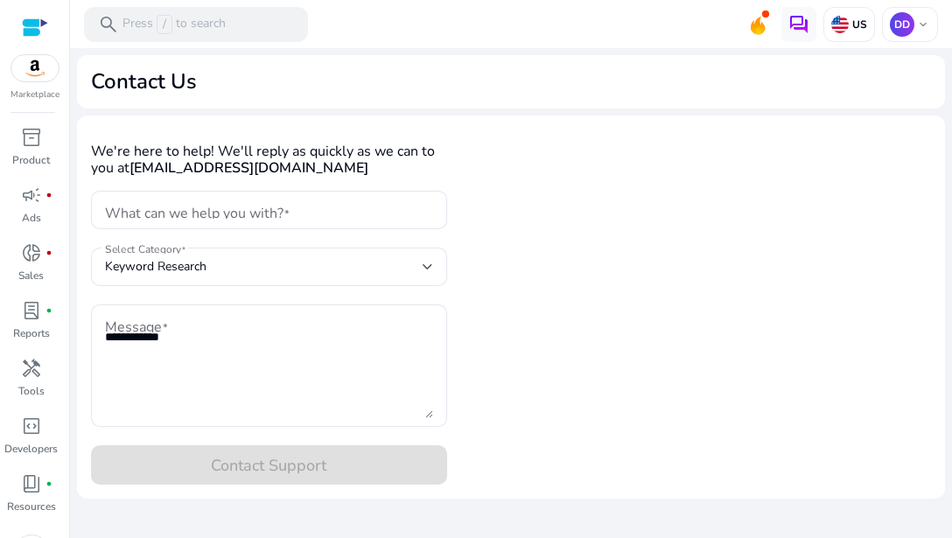
click at [581, 299] on div "We're here to help! We'll reply as quickly as we can to you at [EMAIL_ADDRESS][…" at bounding box center [511, 306] width 868 height 383
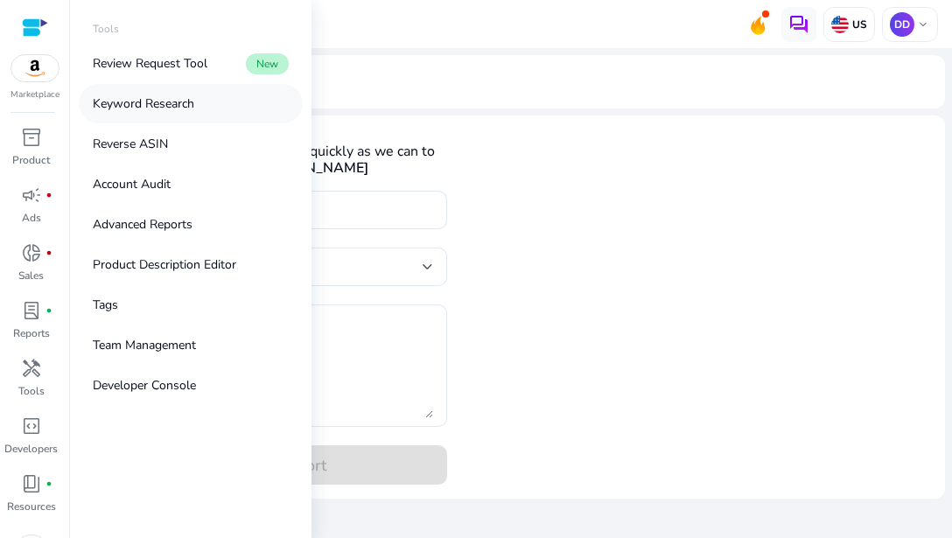
click at [181, 105] on p "Keyword Research" at bounding box center [143, 103] width 101 height 18
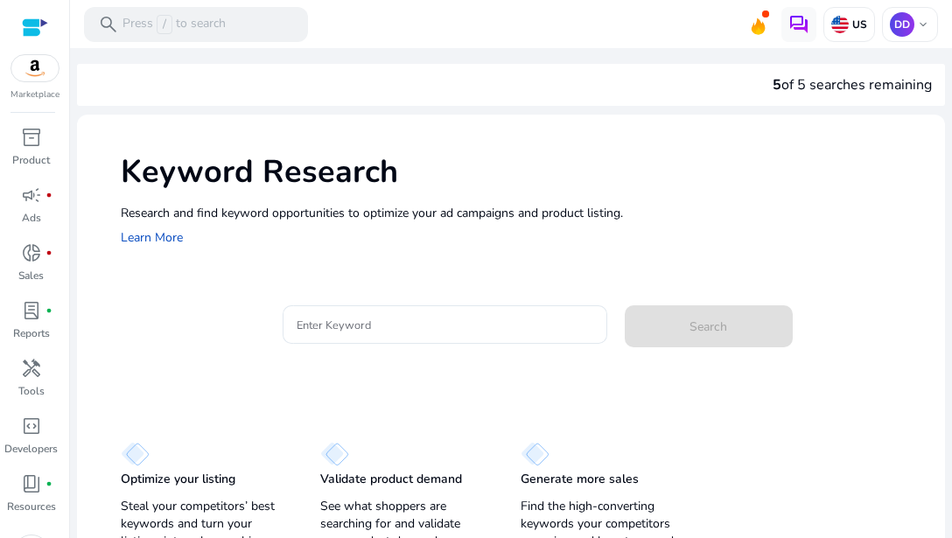
click at [868, 440] on div "Optimize your listing Steal your competitors’ best keywords and turn your listi…" at bounding box center [511, 496] width 868 height 152
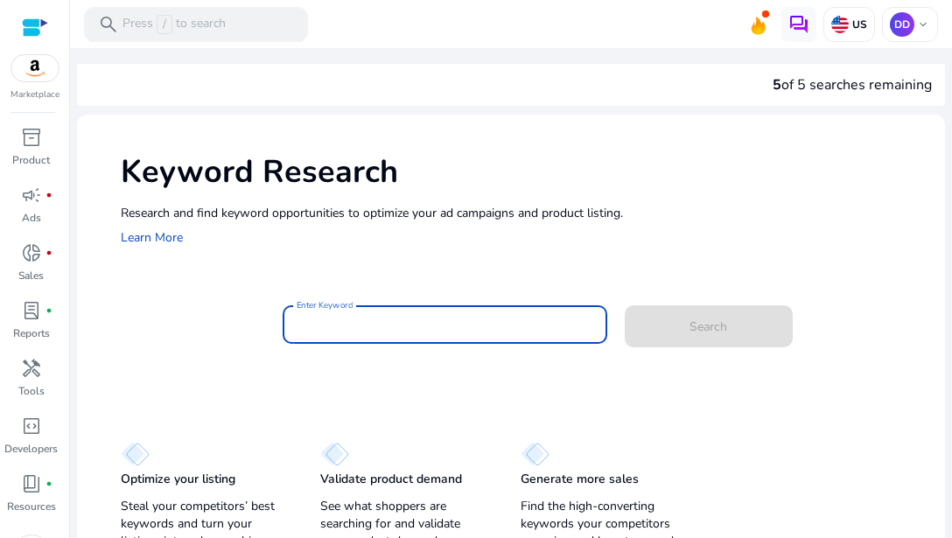
click at [357, 322] on input "Enter Keyword" at bounding box center [445, 324] width 296 height 19
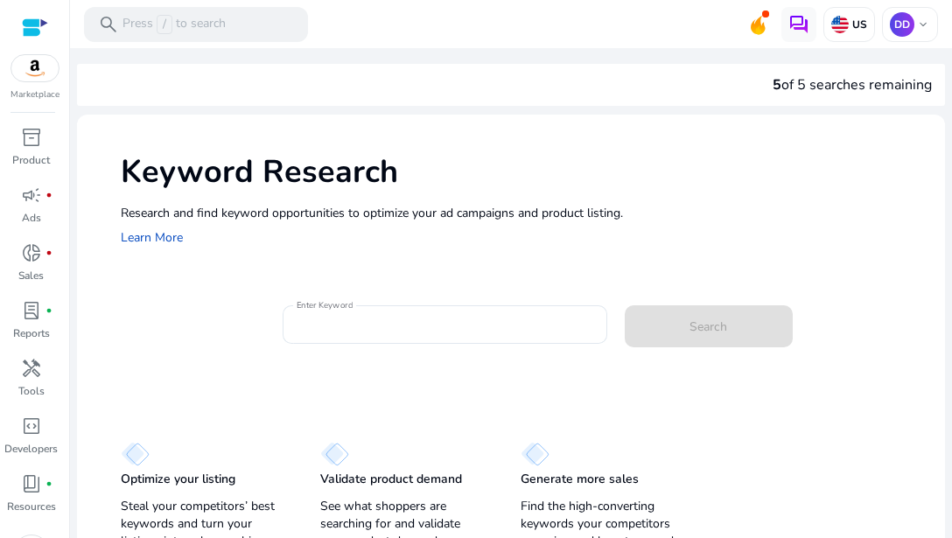
click at [836, 420] on div "Optimize your listing Steal your competitors’ best keywords and turn your listi…" at bounding box center [511, 496] width 868 height 152
click at [886, 233] on div "Research and find keyword opportunities to optimize your [PERSON_NAME] and prod…" at bounding box center [524, 226] width 807 height 45
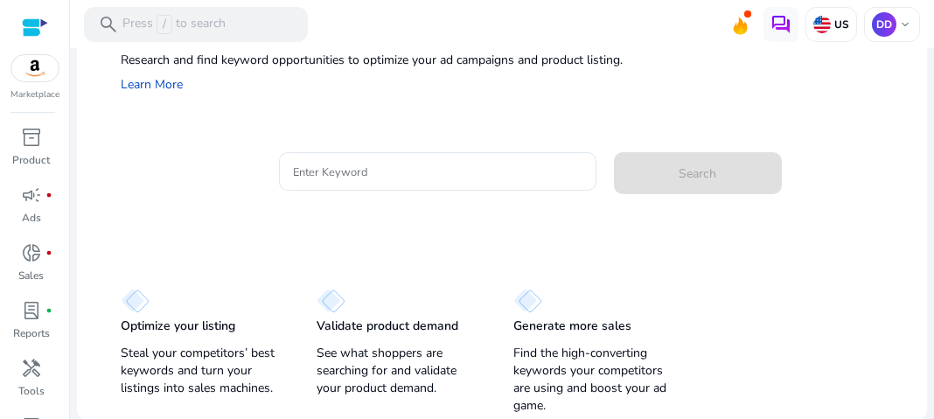
scroll to position [7, 0]
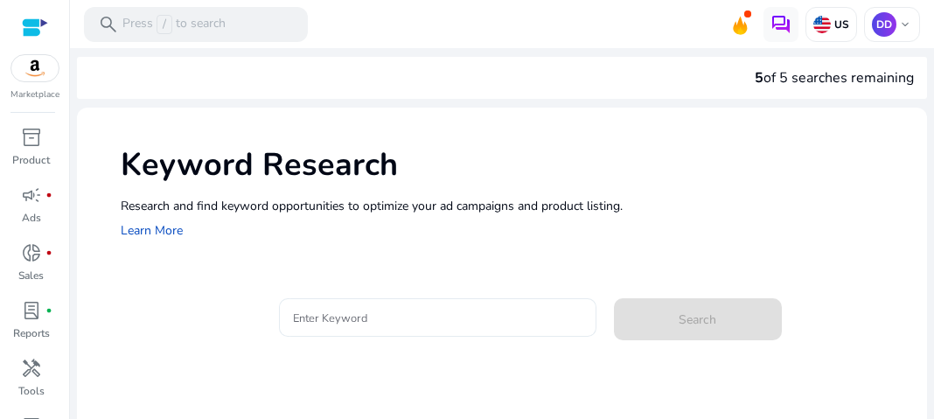
click at [301, 314] on input "Enter Keyword" at bounding box center [437, 317] width 289 height 19
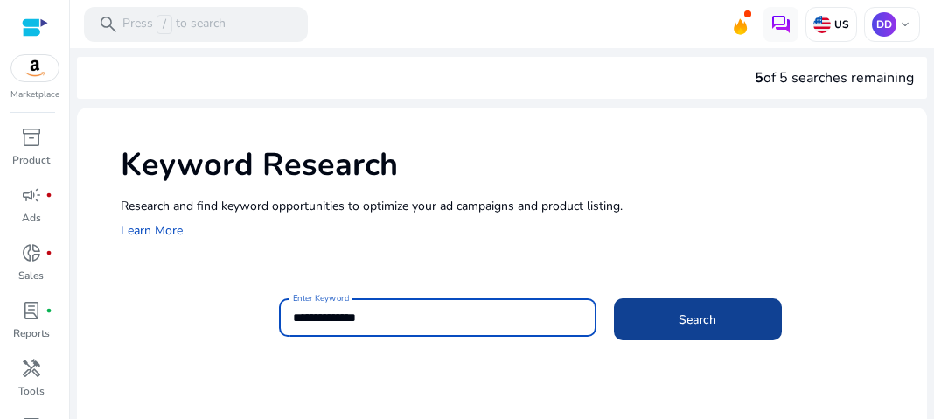
type input "**********"
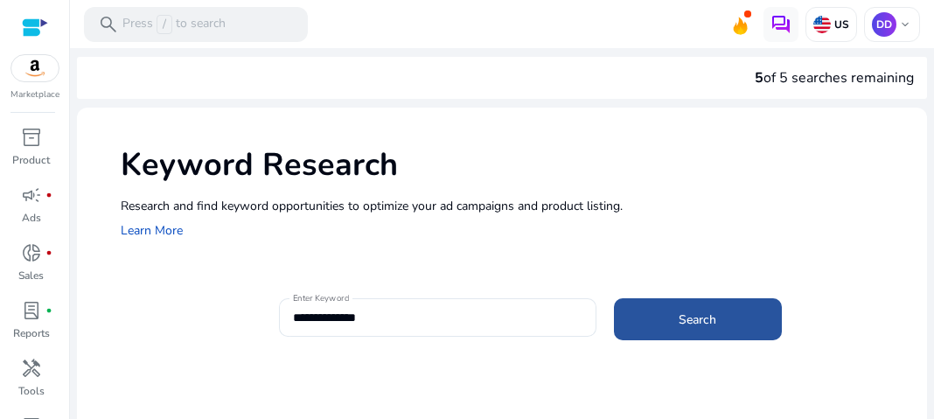
click at [682, 312] on span "Search" at bounding box center [698, 320] width 38 height 18
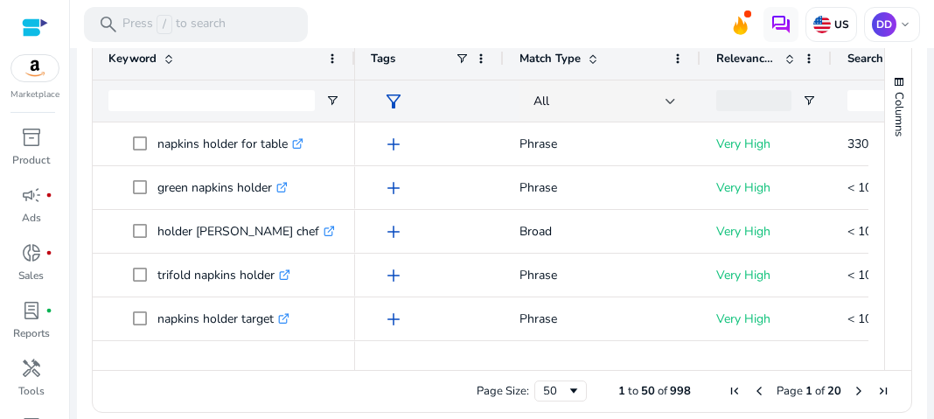
scroll to position [335, 0]
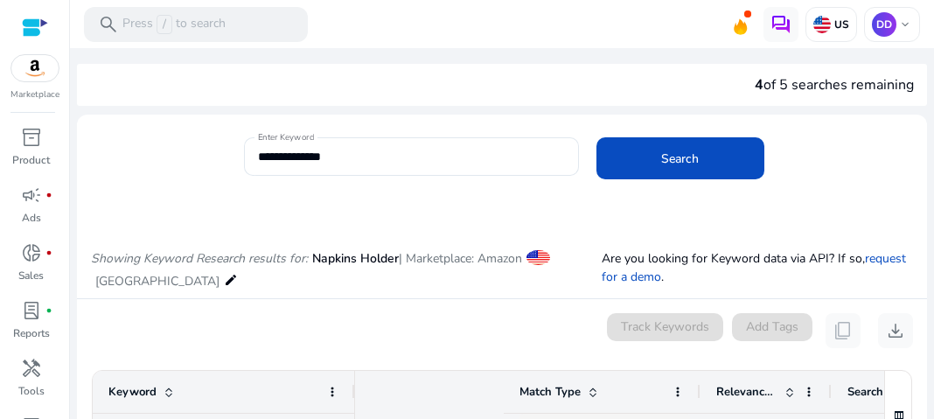
scroll to position [0, 422]
